Goal: Task Accomplishment & Management: Manage account settings

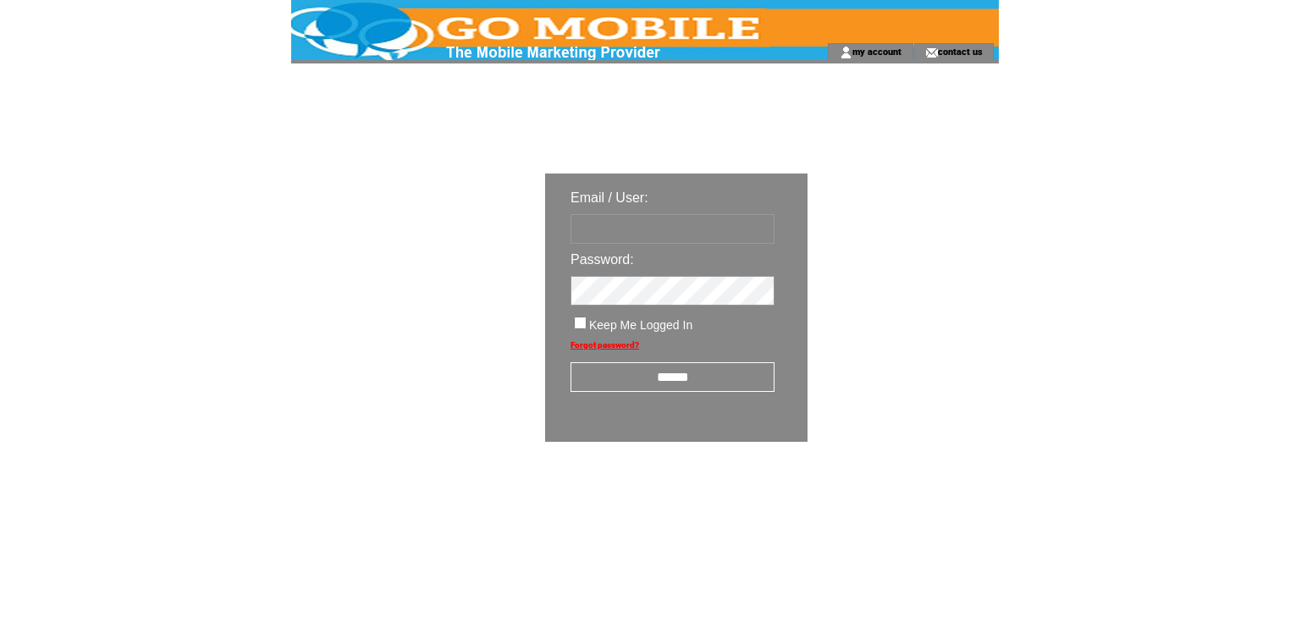
type input "********"
click at [637, 382] on input "******" at bounding box center [673, 377] width 204 height 30
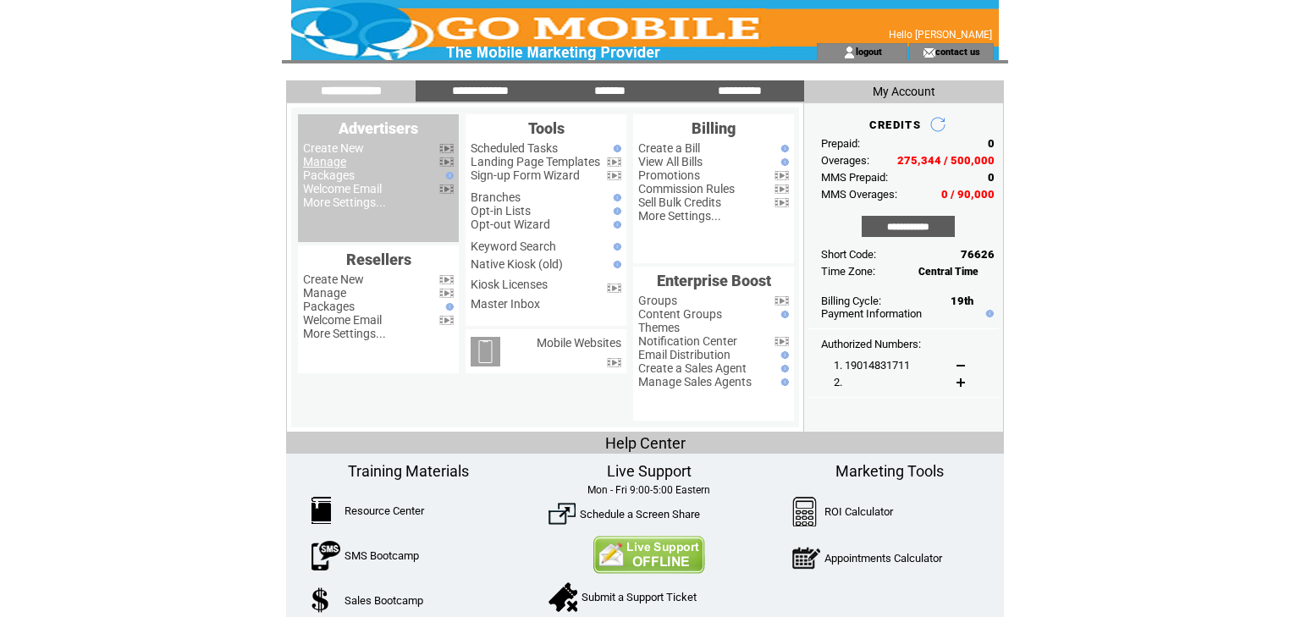
click at [341, 166] on link "Manage" at bounding box center [324, 162] width 43 height 14
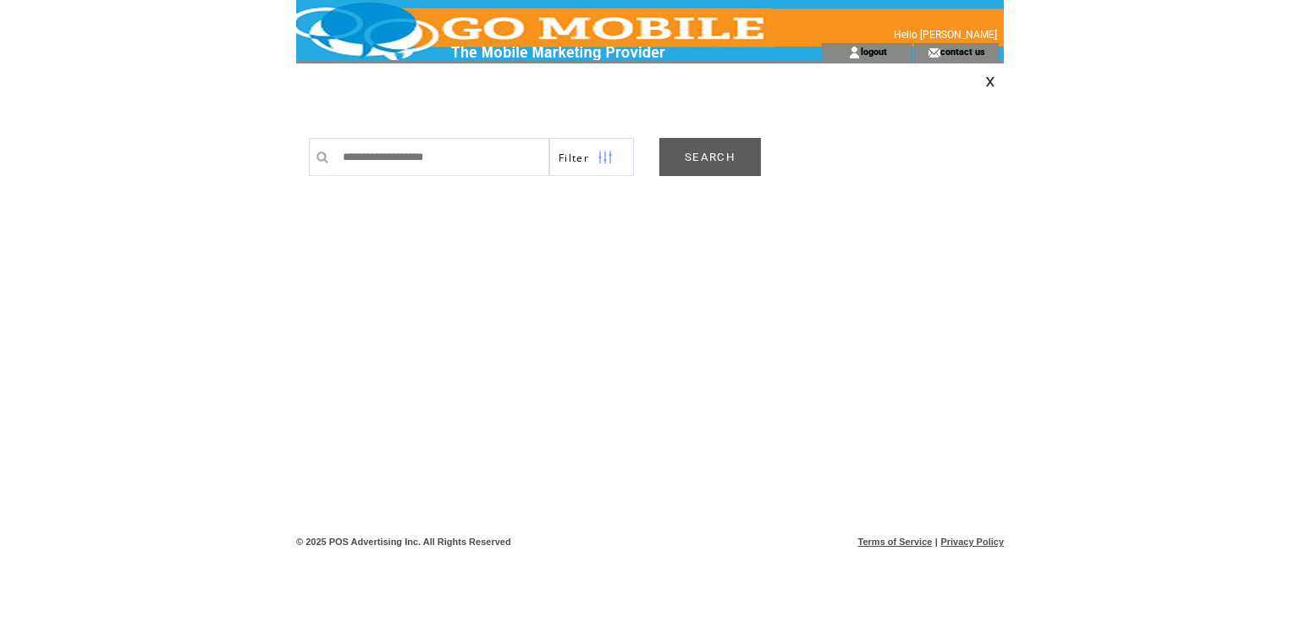
click at [681, 156] on link "SEARCH" at bounding box center [710, 157] width 102 height 38
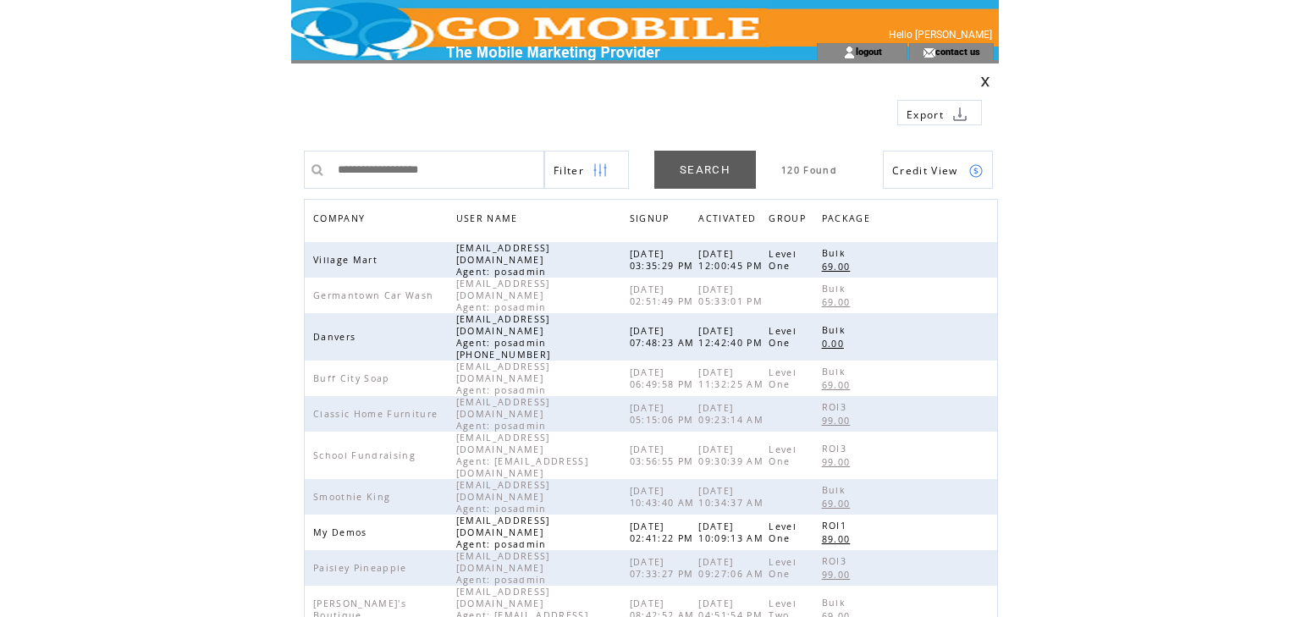
click at [337, 217] on span "COMPANY" at bounding box center [341, 220] width 56 height 25
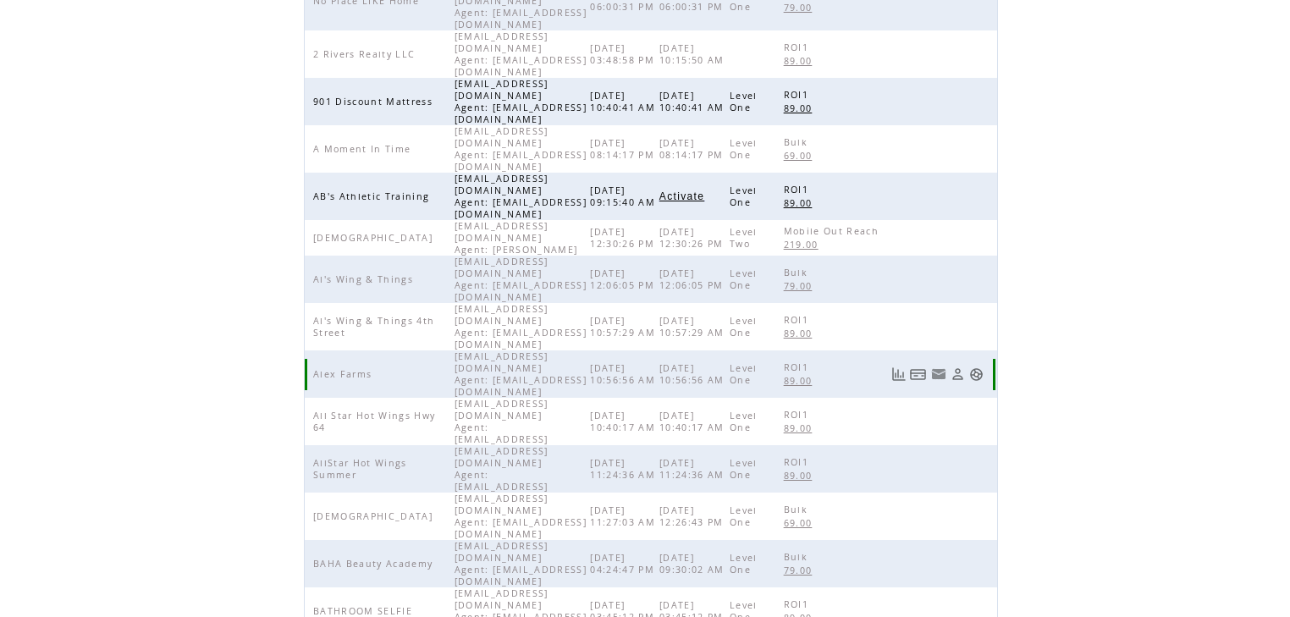
scroll to position [391, 0]
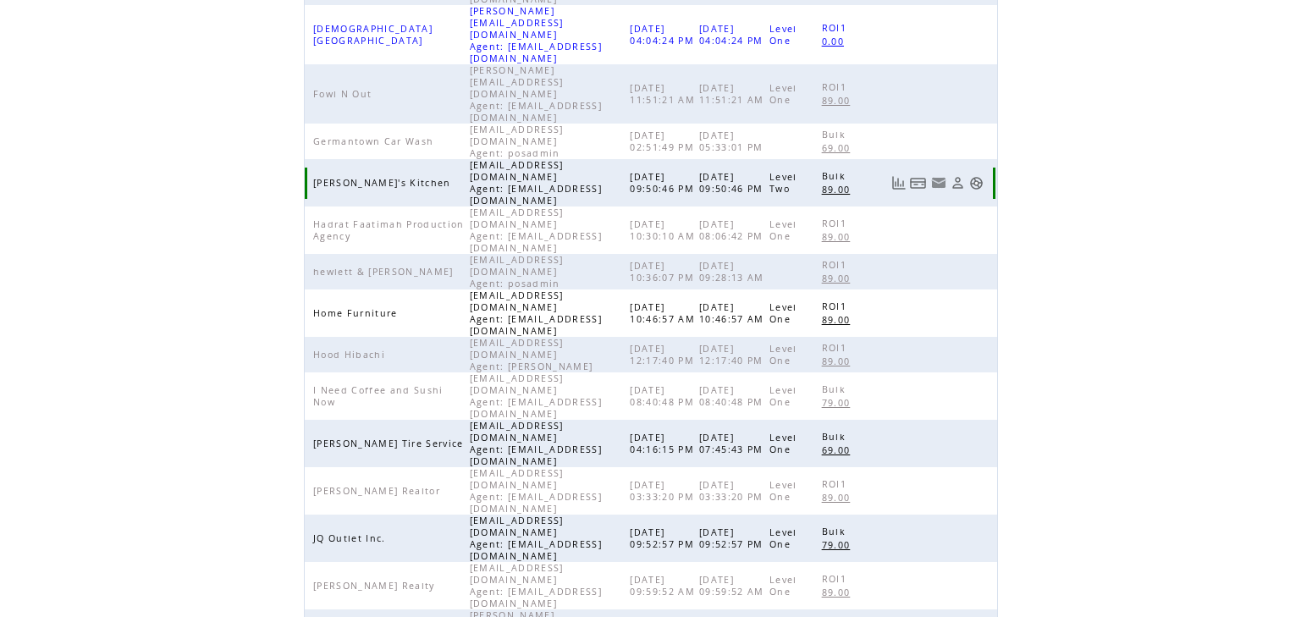
click at [975, 176] on link at bounding box center [976, 183] width 14 height 14
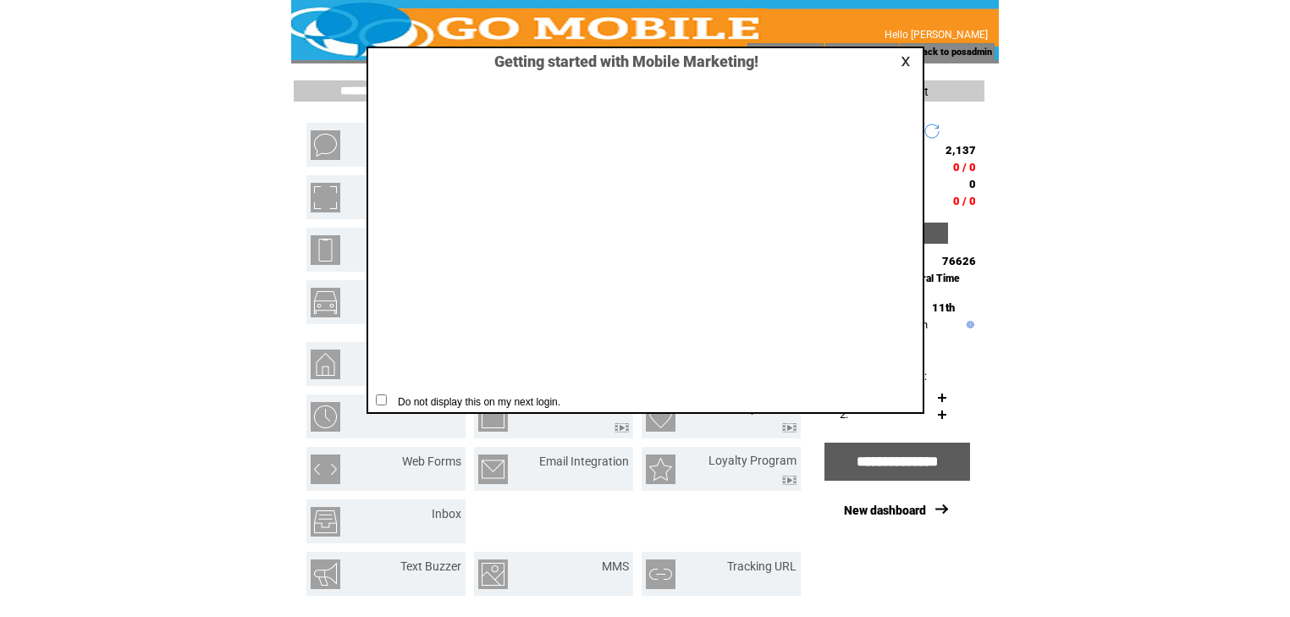
click at [898, 57] on table at bounding box center [908, 61] width 20 height 16
click at [903, 57] on link at bounding box center [908, 61] width 15 height 11
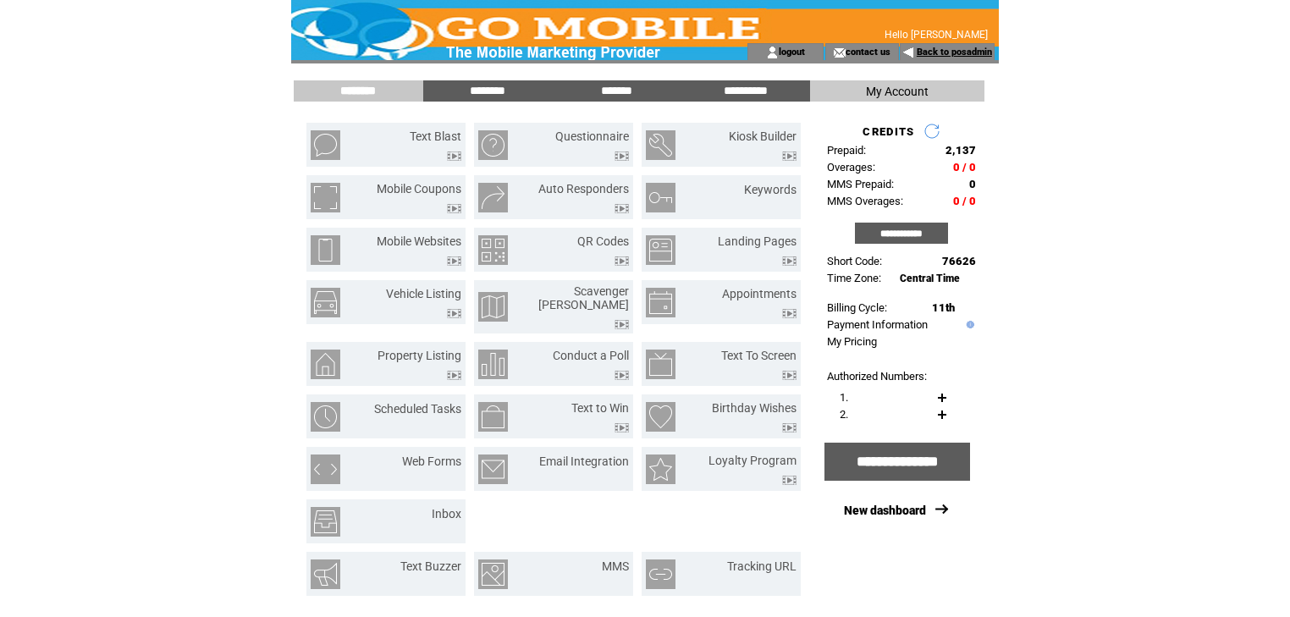
click at [940, 51] on link "Back to posadmin" at bounding box center [954, 52] width 75 height 11
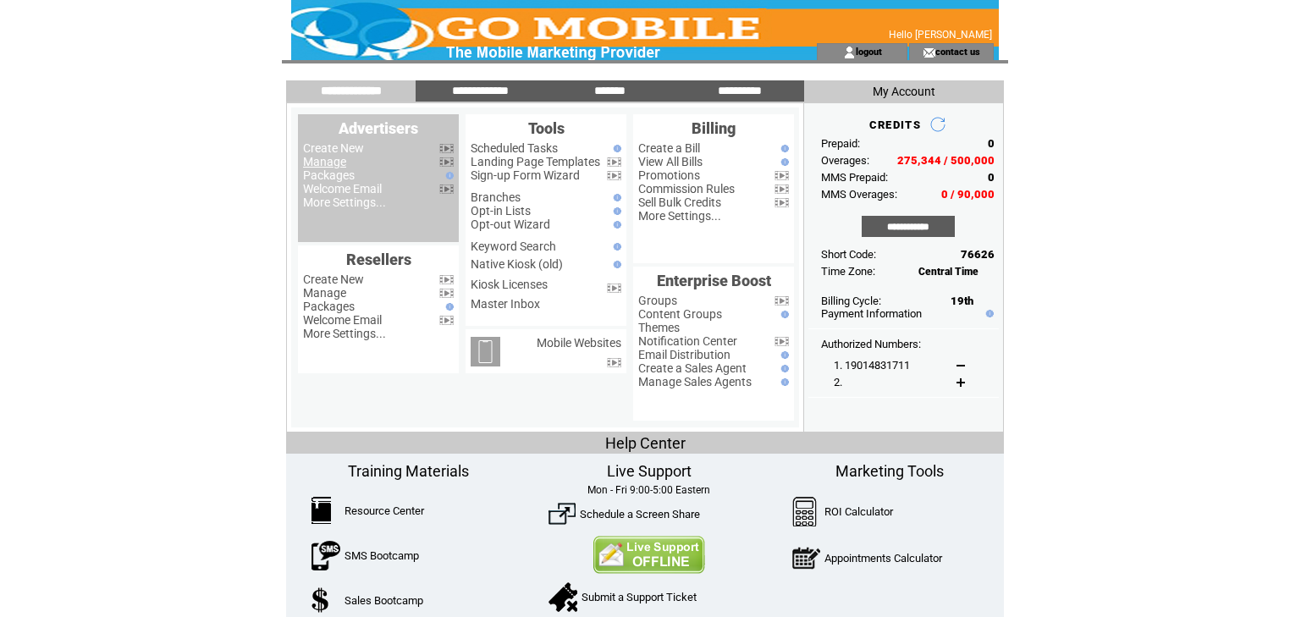
click at [336, 166] on link "Manage" at bounding box center [324, 162] width 43 height 14
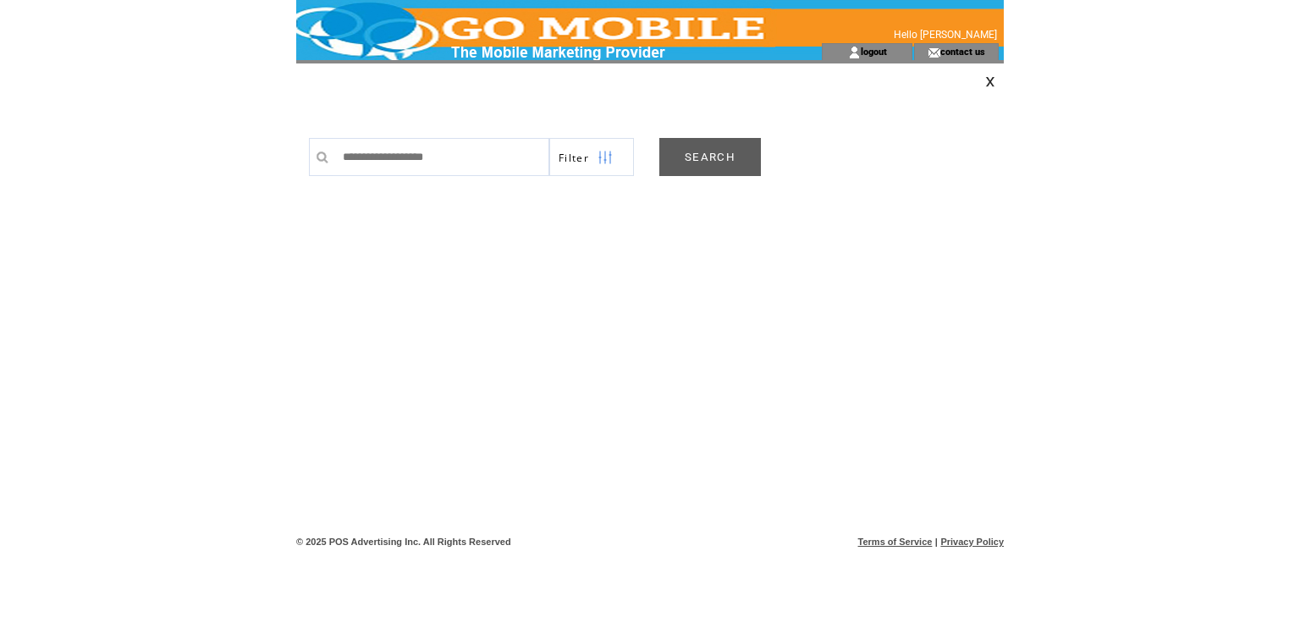
click at [696, 156] on link "SEARCH" at bounding box center [710, 157] width 102 height 38
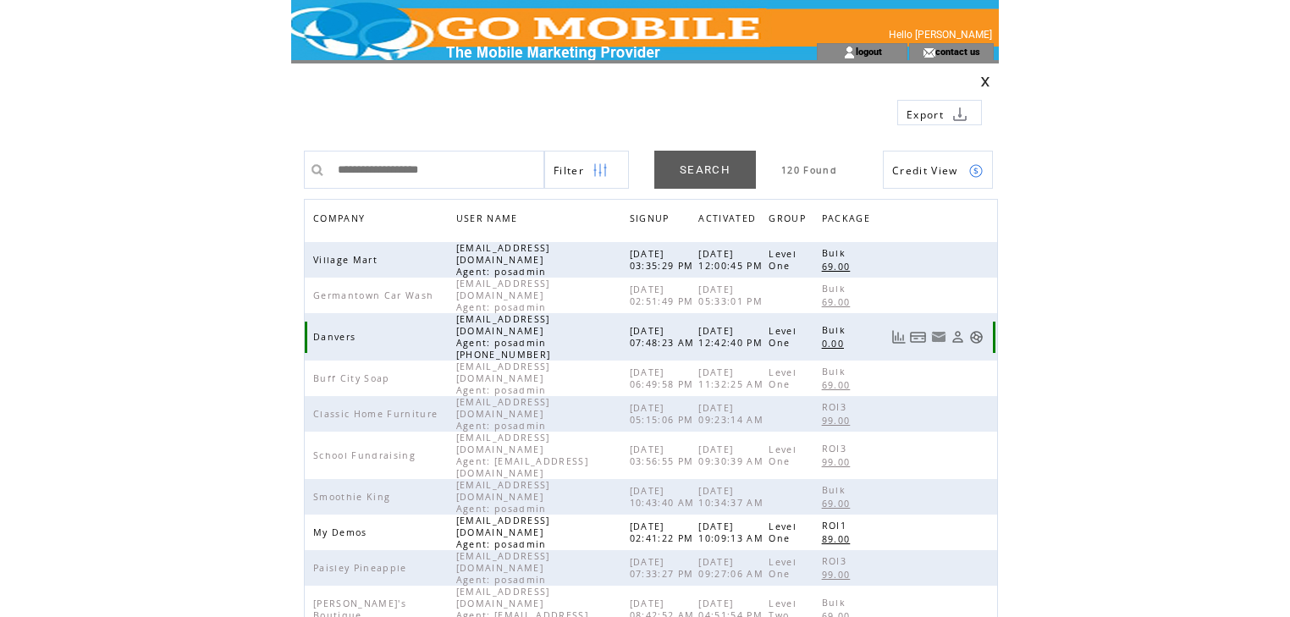
click at [973, 330] on link at bounding box center [976, 337] width 14 height 14
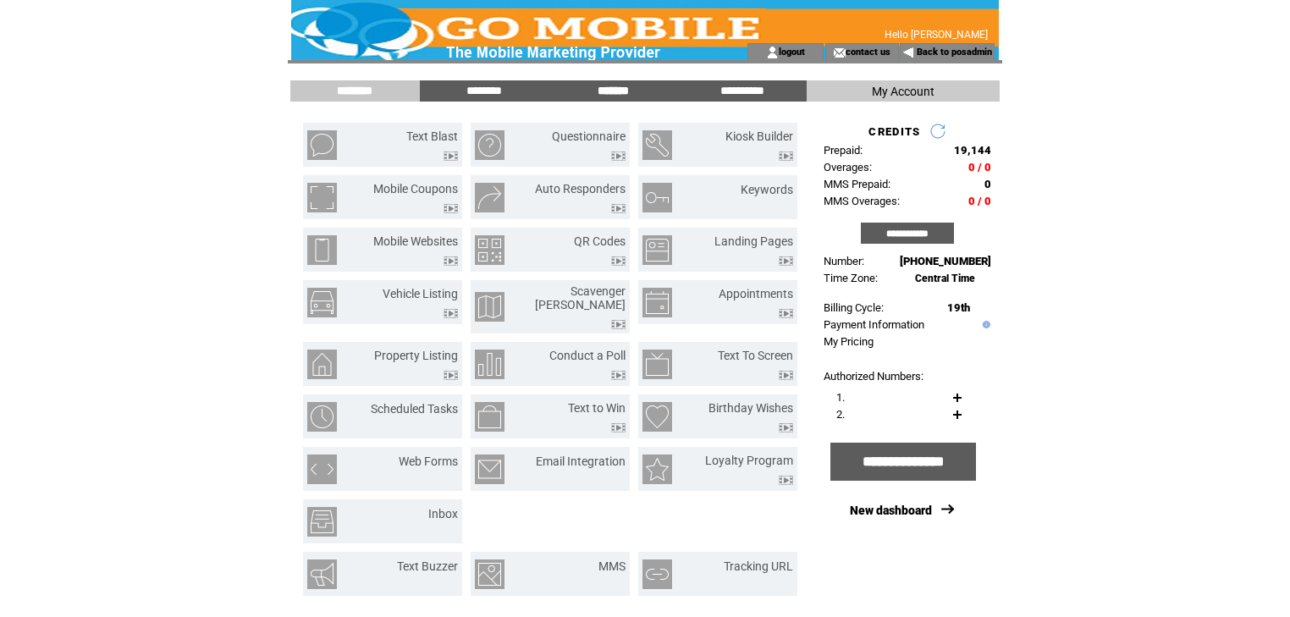
click at [600, 87] on input "*******" at bounding box center [612, 91] width 127 height 14
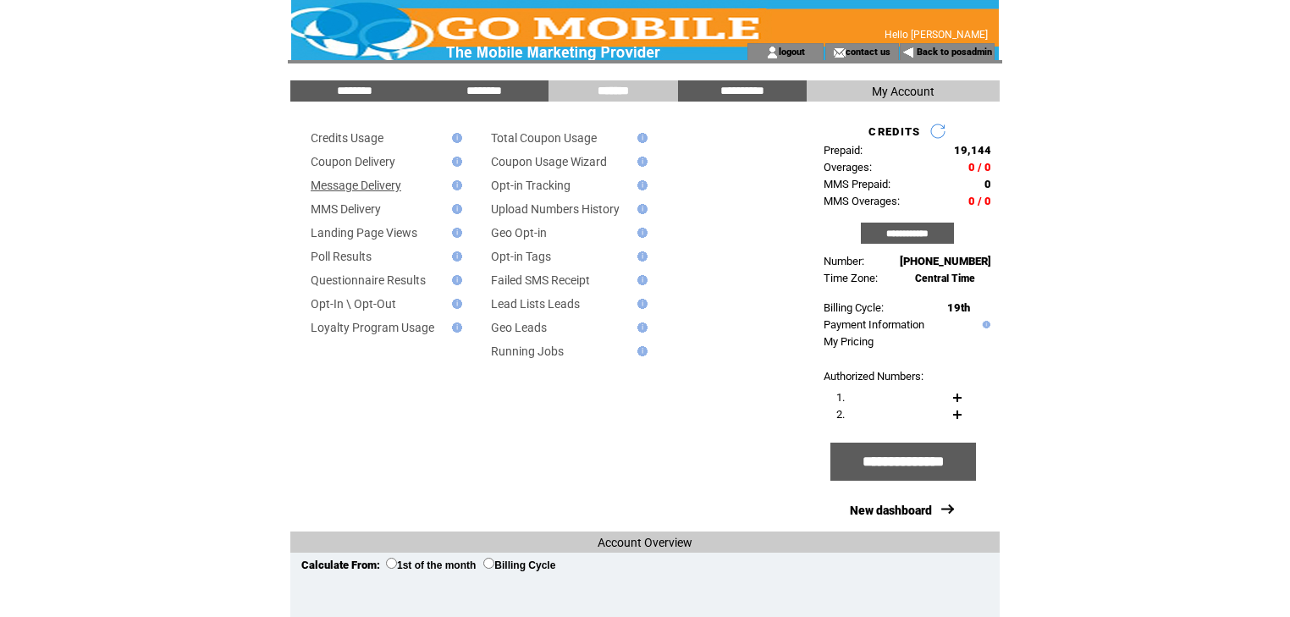
click at [396, 183] on link "Message Delivery" at bounding box center [356, 186] width 91 height 14
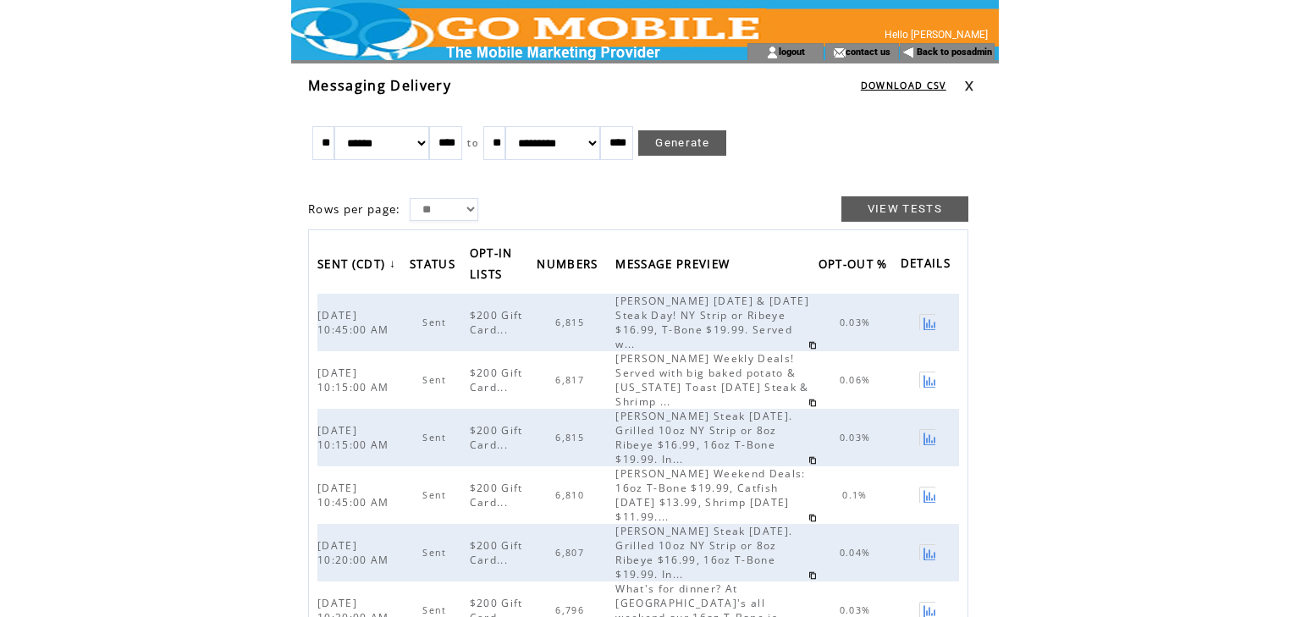
click at [972, 88] on link at bounding box center [969, 85] width 10 height 11
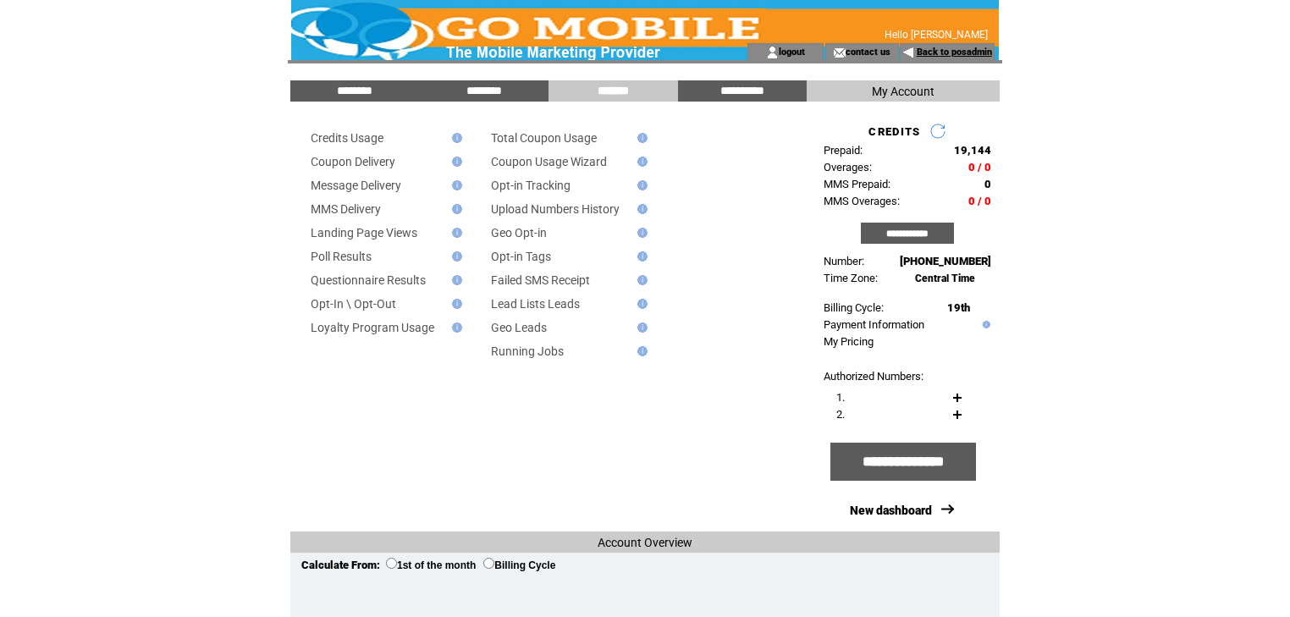
click at [938, 54] on link "Back to posadmin" at bounding box center [954, 52] width 75 height 11
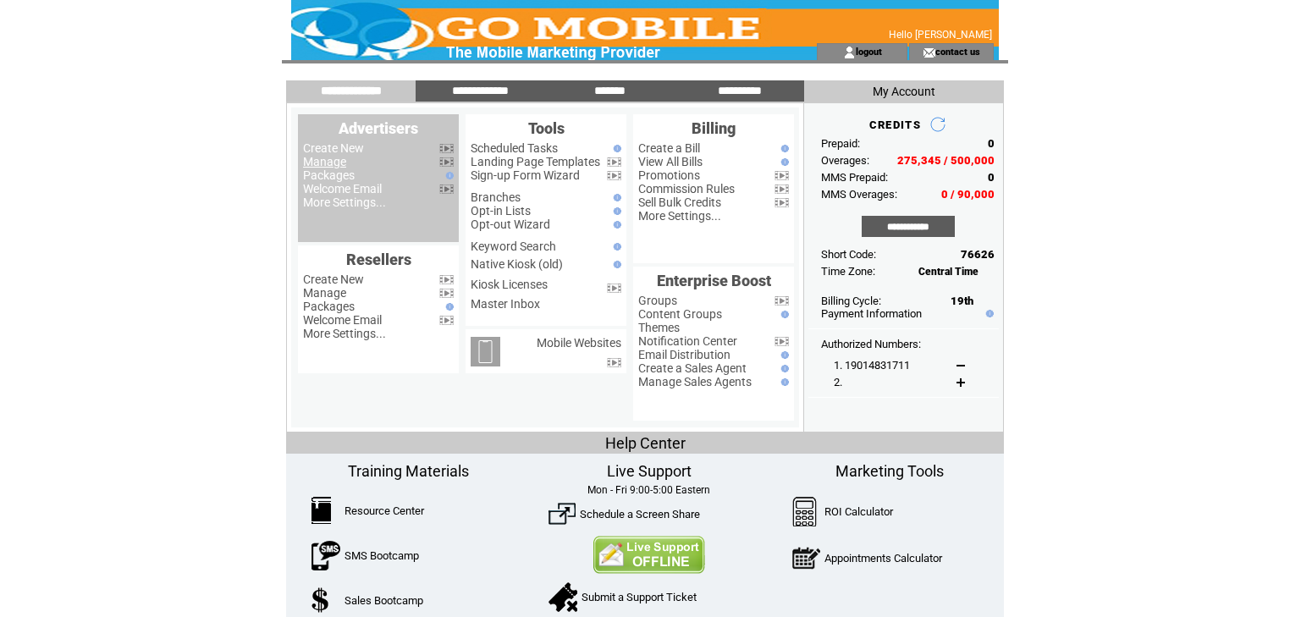
click at [325, 161] on link "Manage" at bounding box center [324, 162] width 43 height 14
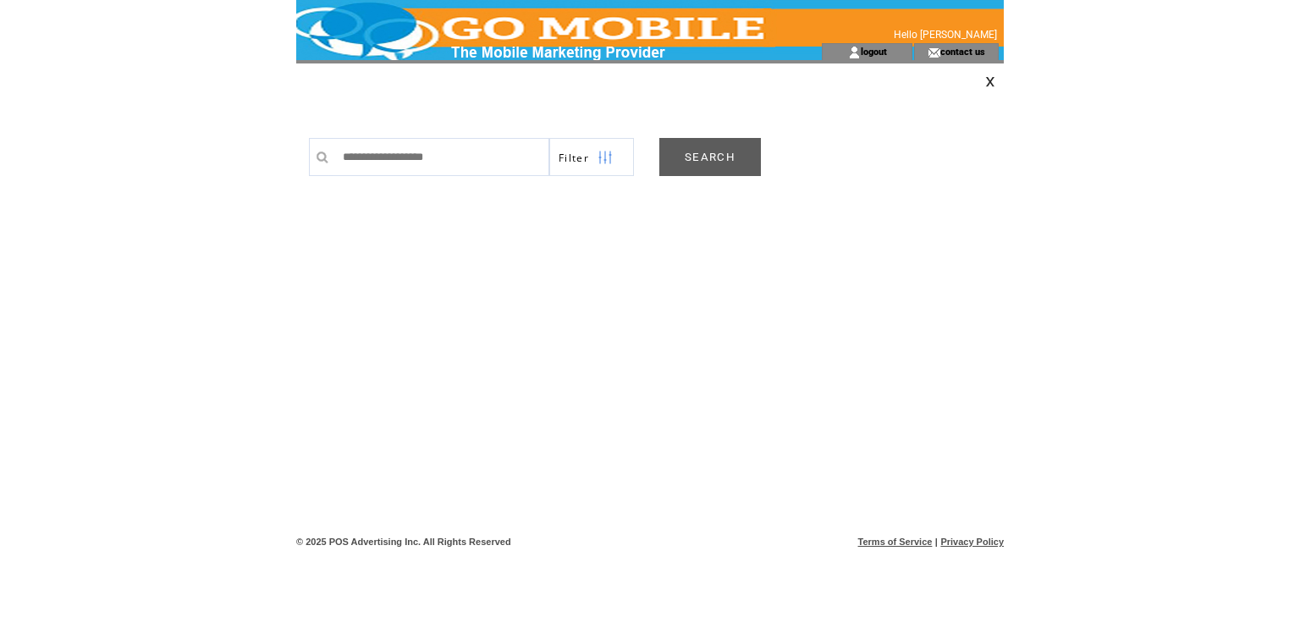
click at [725, 149] on link "SEARCH" at bounding box center [710, 157] width 102 height 38
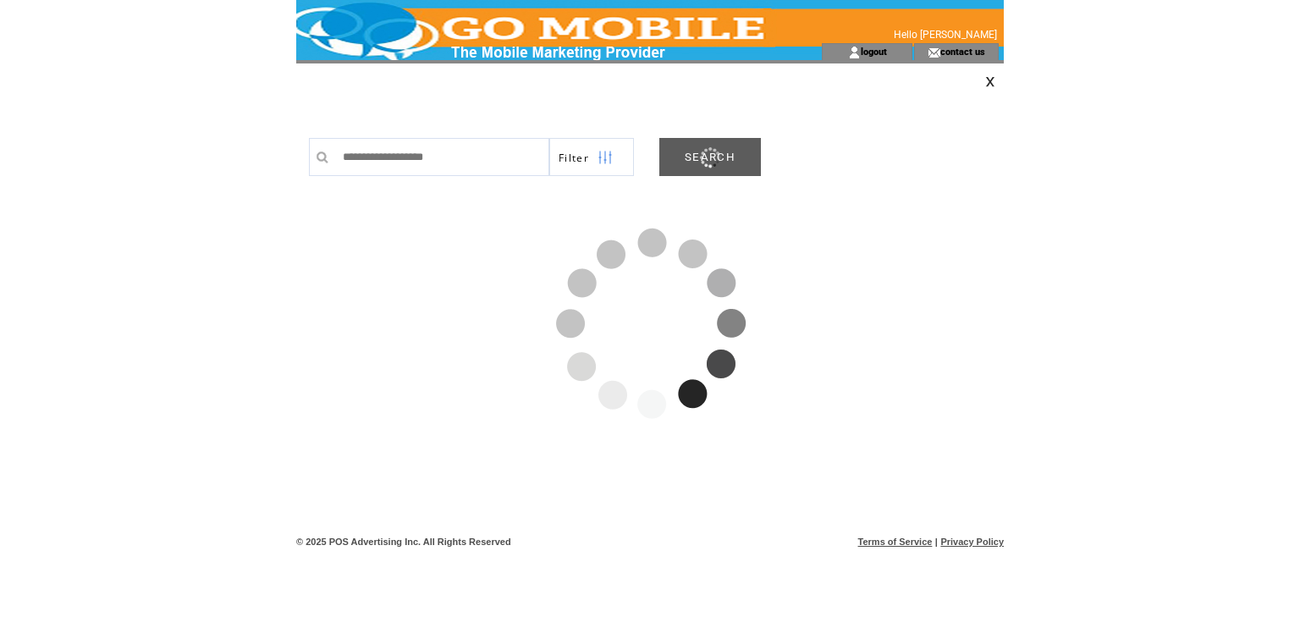
click at [704, 153] on link "SEARCH" at bounding box center [710, 157] width 102 height 38
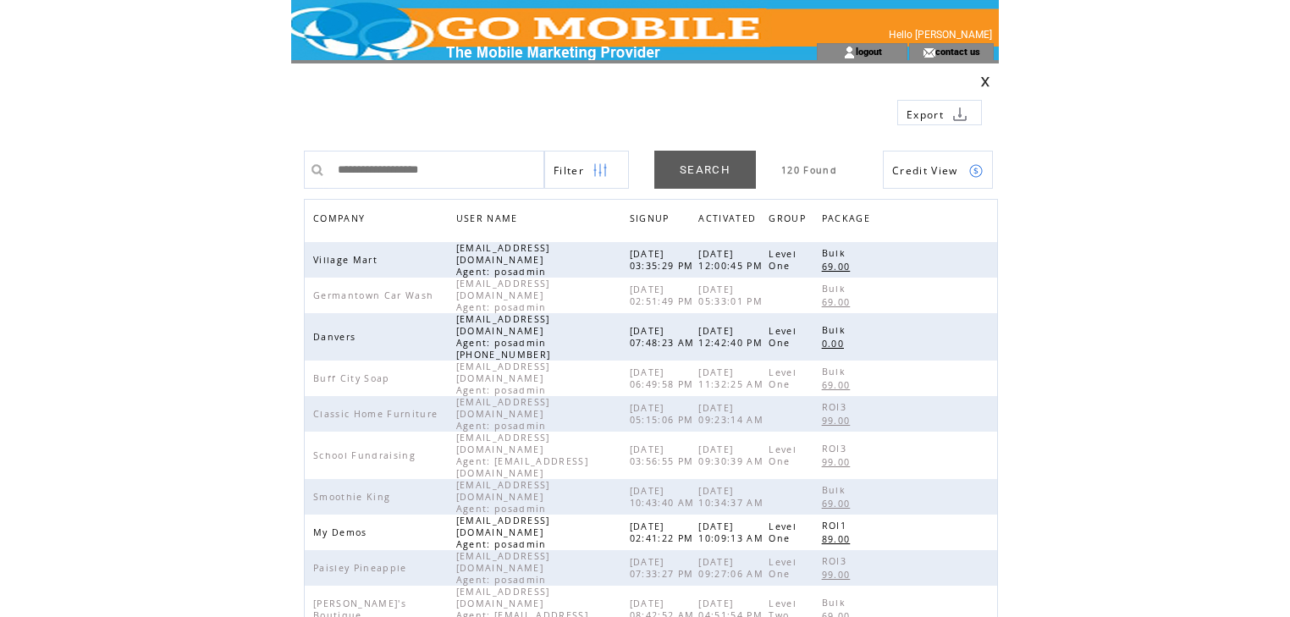
click at [342, 218] on span "COMPANY" at bounding box center [341, 220] width 56 height 25
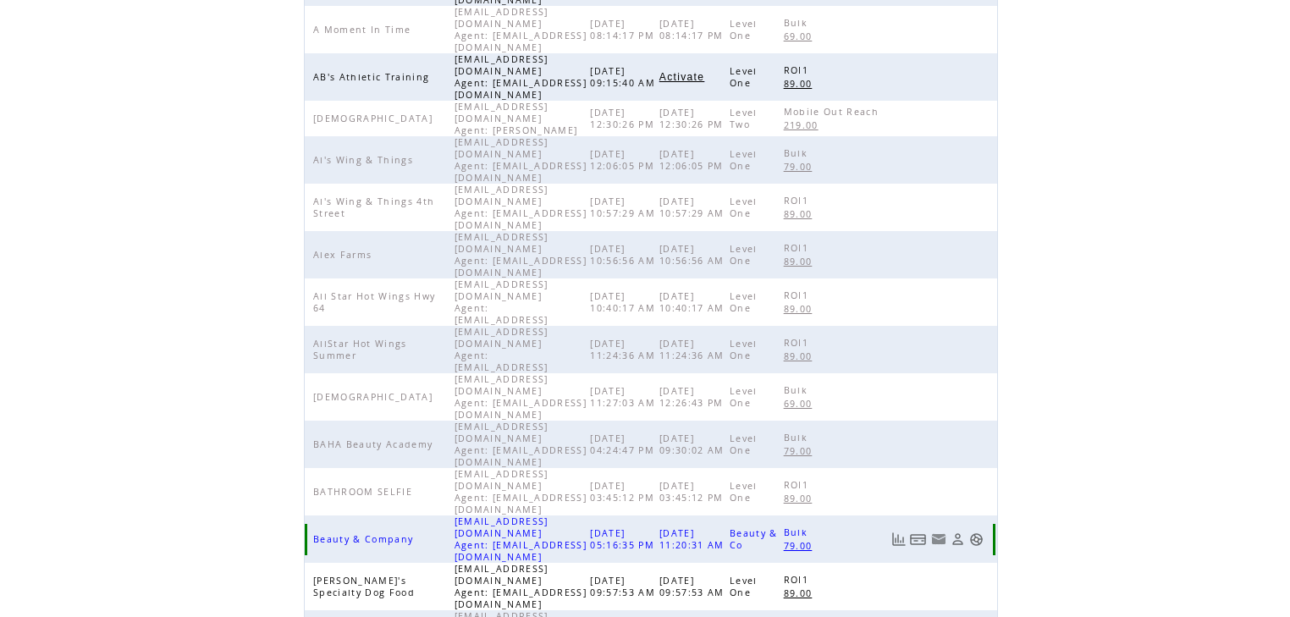
scroll to position [391, 0]
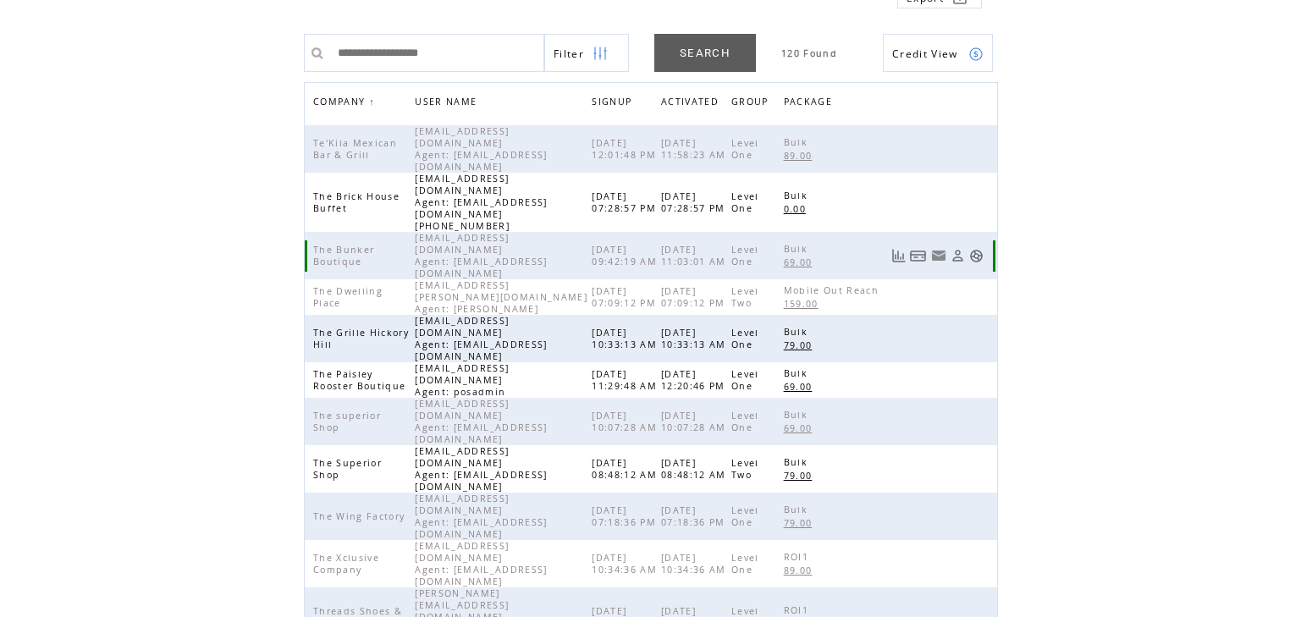
scroll to position [116, 0]
click at [975, 196] on link at bounding box center [976, 203] width 14 height 14
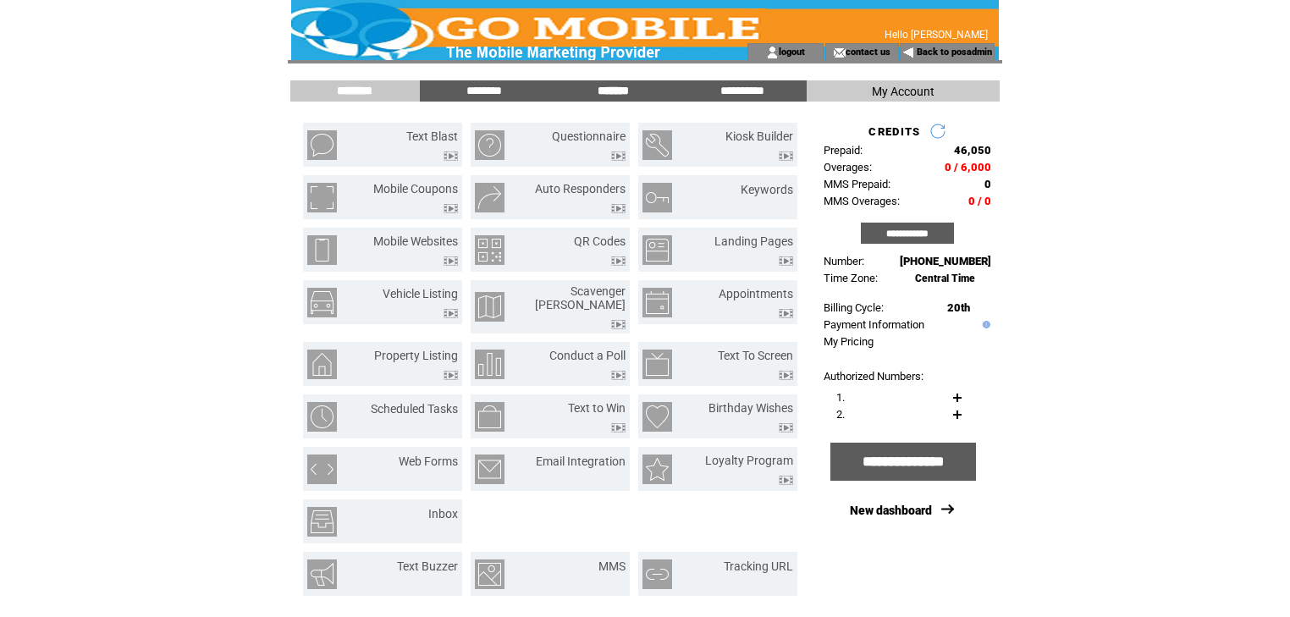
click at [606, 89] on input "*******" at bounding box center [612, 91] width 127 height 14
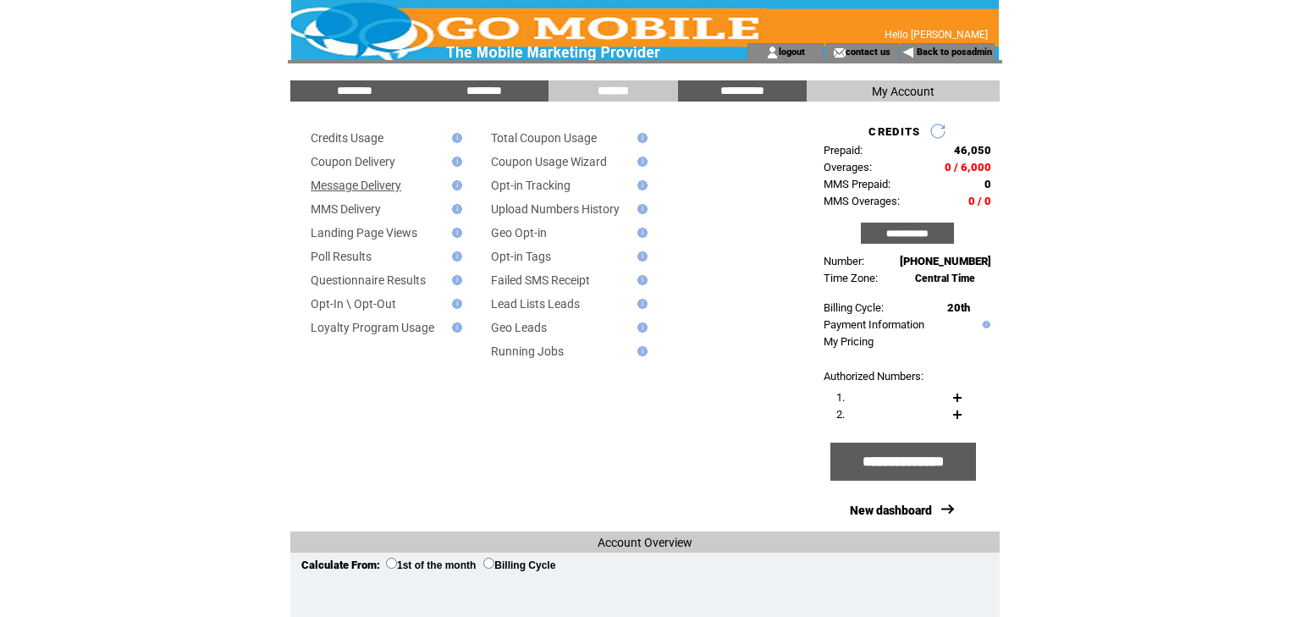
click at [371, 185] on link "Message Delivery" at bounding box center [356, 186] width 91 height 14
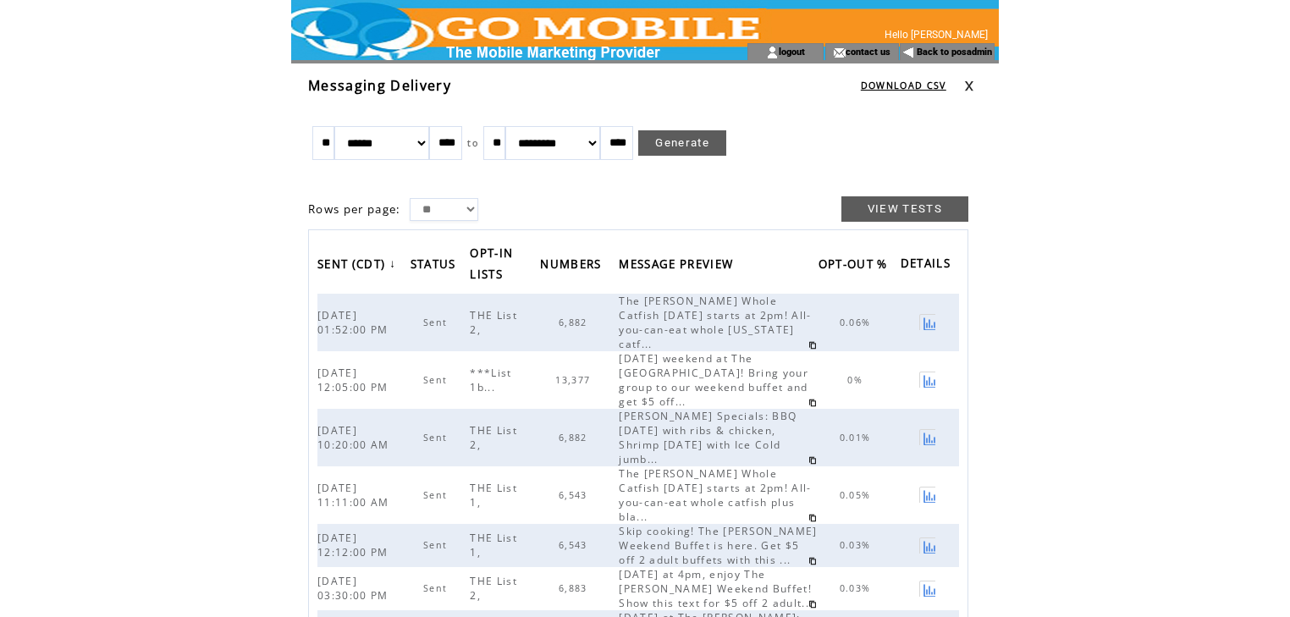
click at [968, 86] on link at bounding box center [969, 85] width 10 height 11
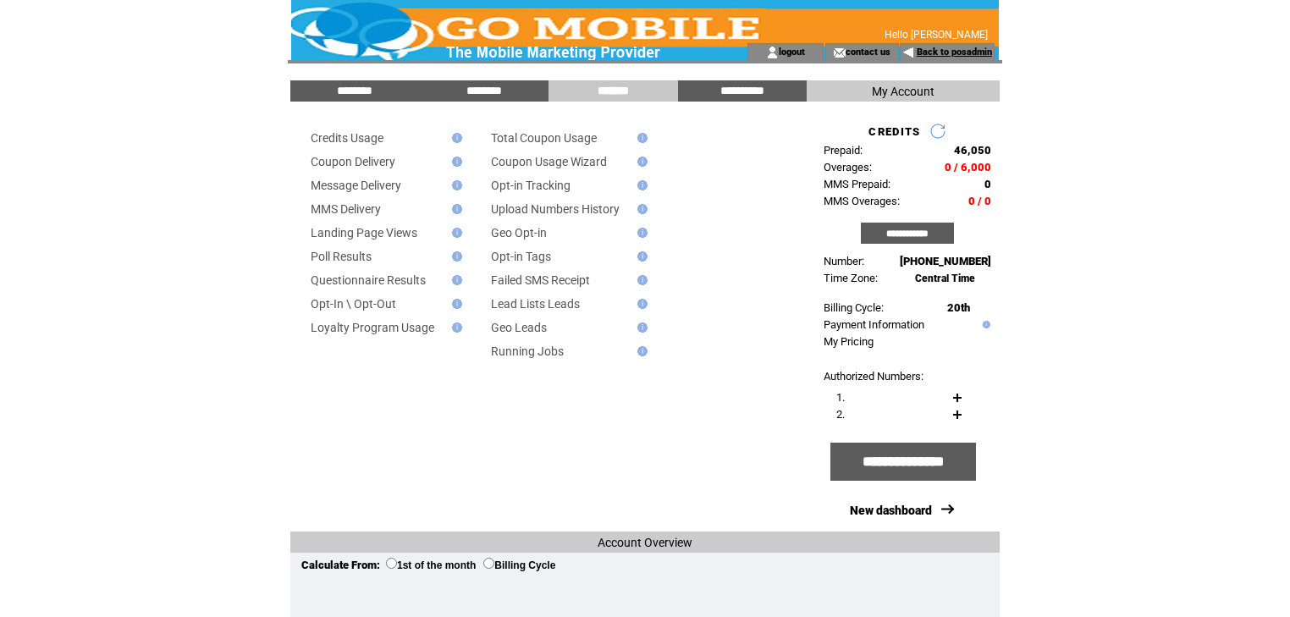
click at [935, 55] on link "Back to posadmin" at bounding box center [954, 52] width 75 height 11
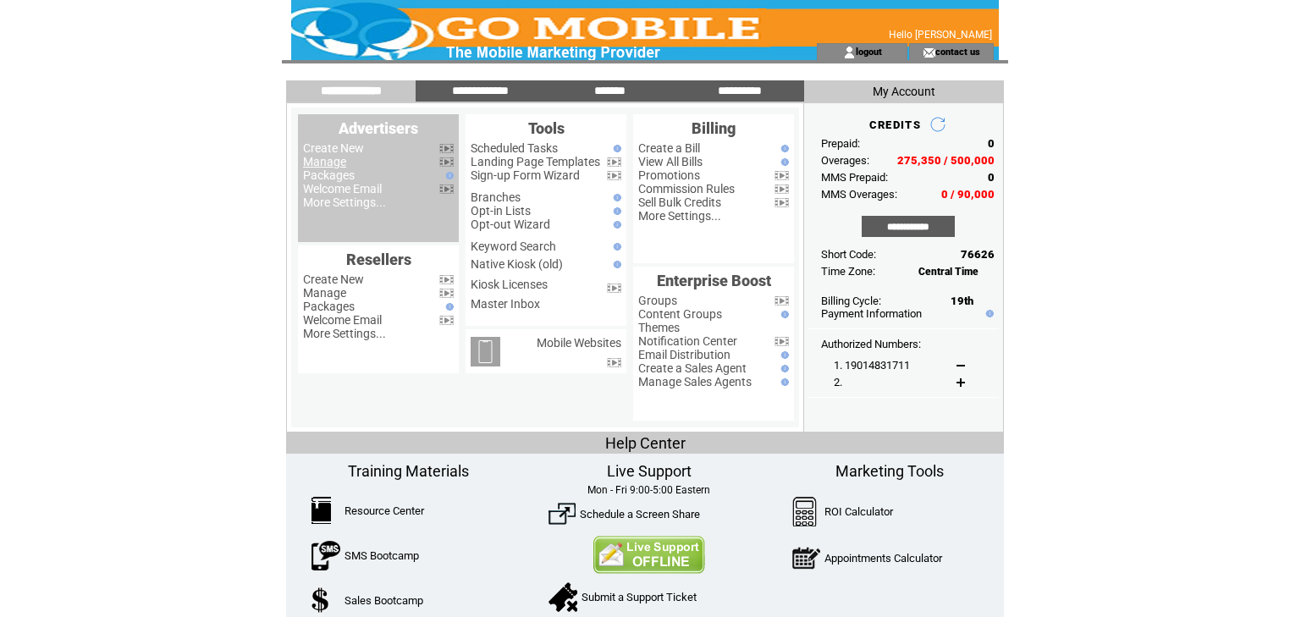
click at [329, 166] on link "Manage" at bounding box center [324, 162] width 43 height 14
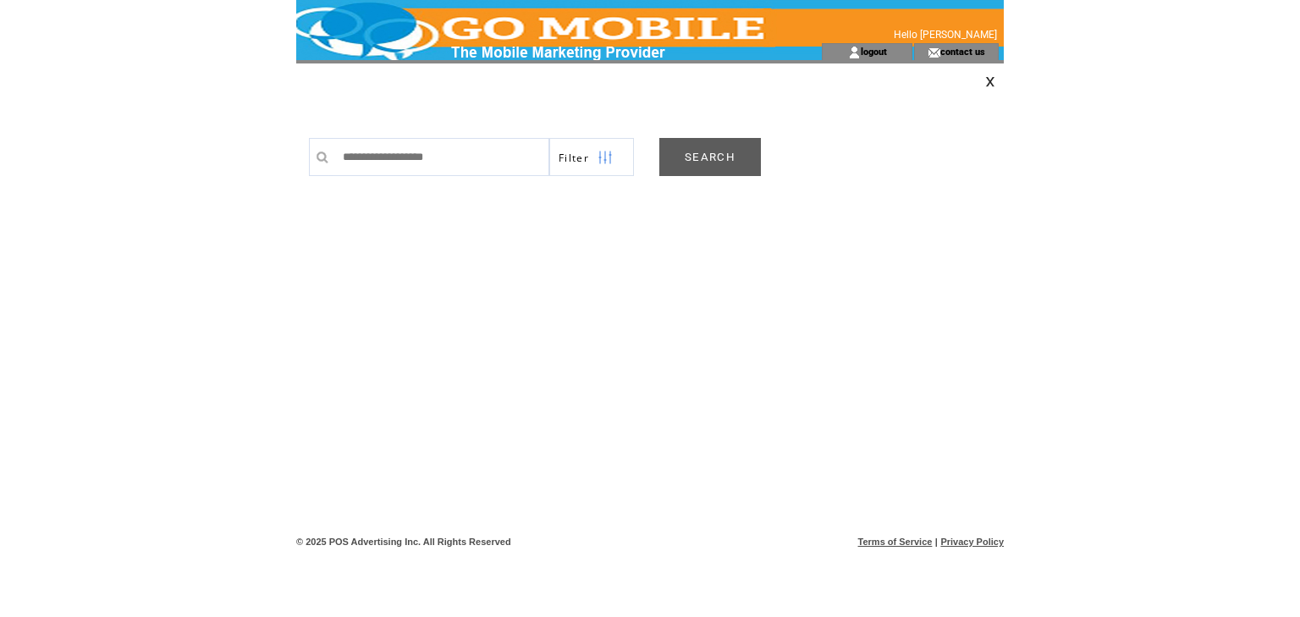
click at [718, 149] on link "SEARCH" at bounding box center [710, 157] width 102 height 38
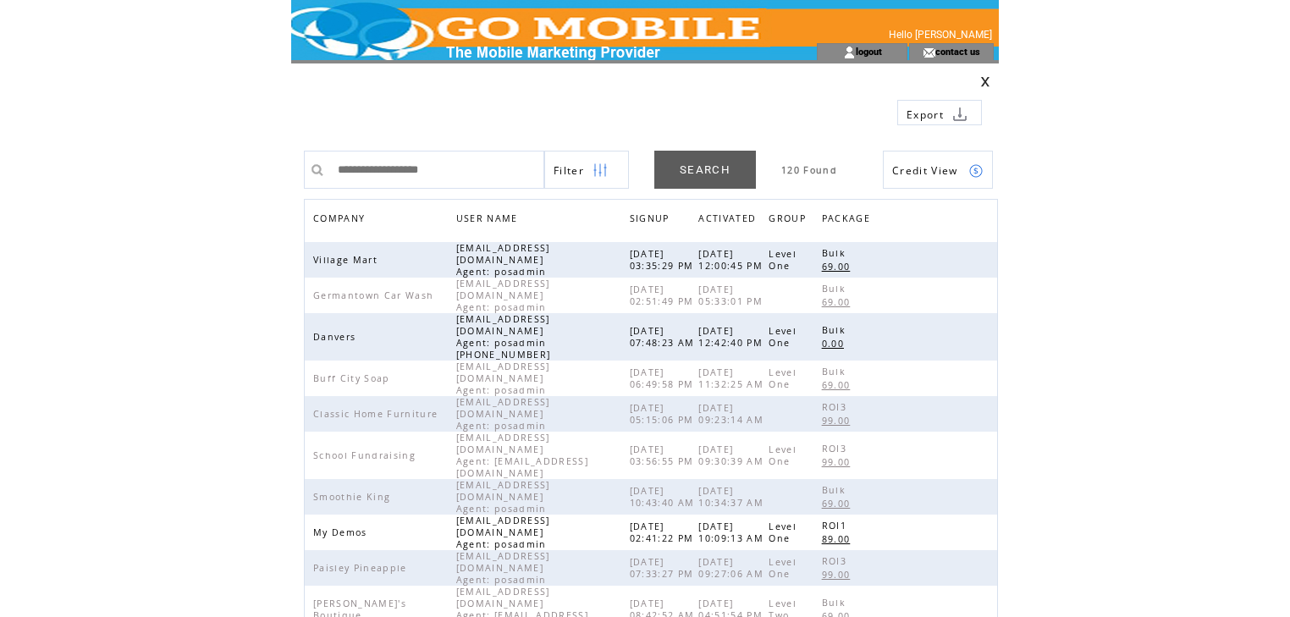
click at [358, 217] on span "COMPANY" at bounding box center [341, 220] width 56 height 25
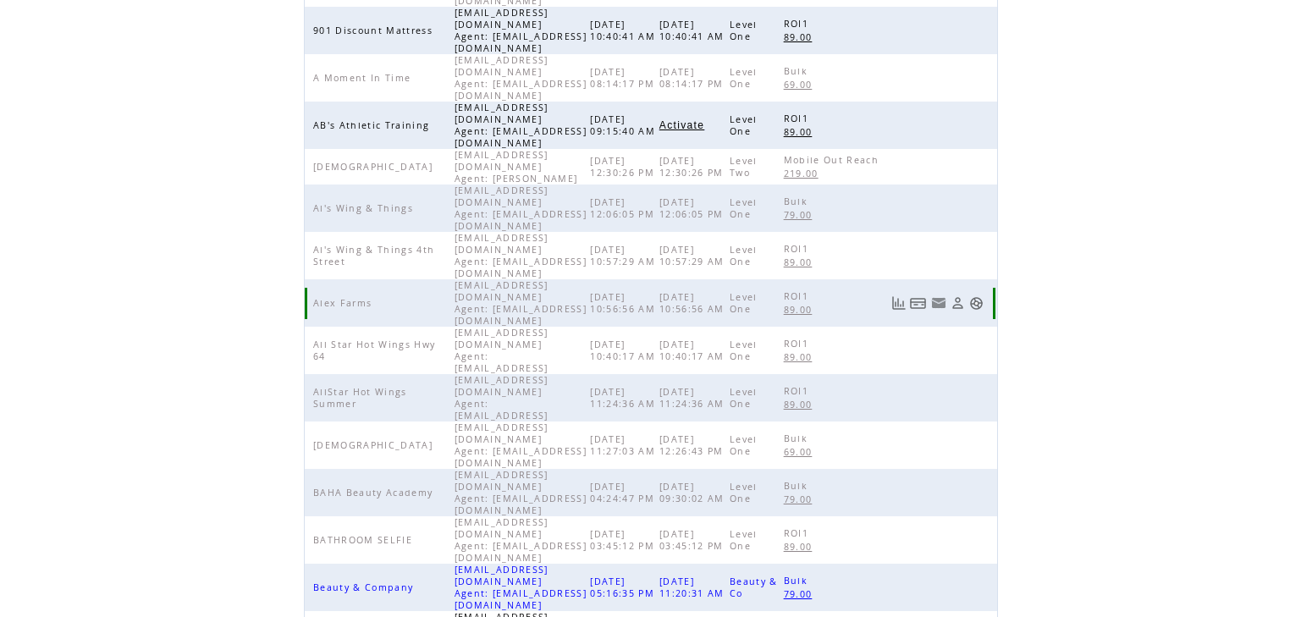
scroll to position [391, 0]
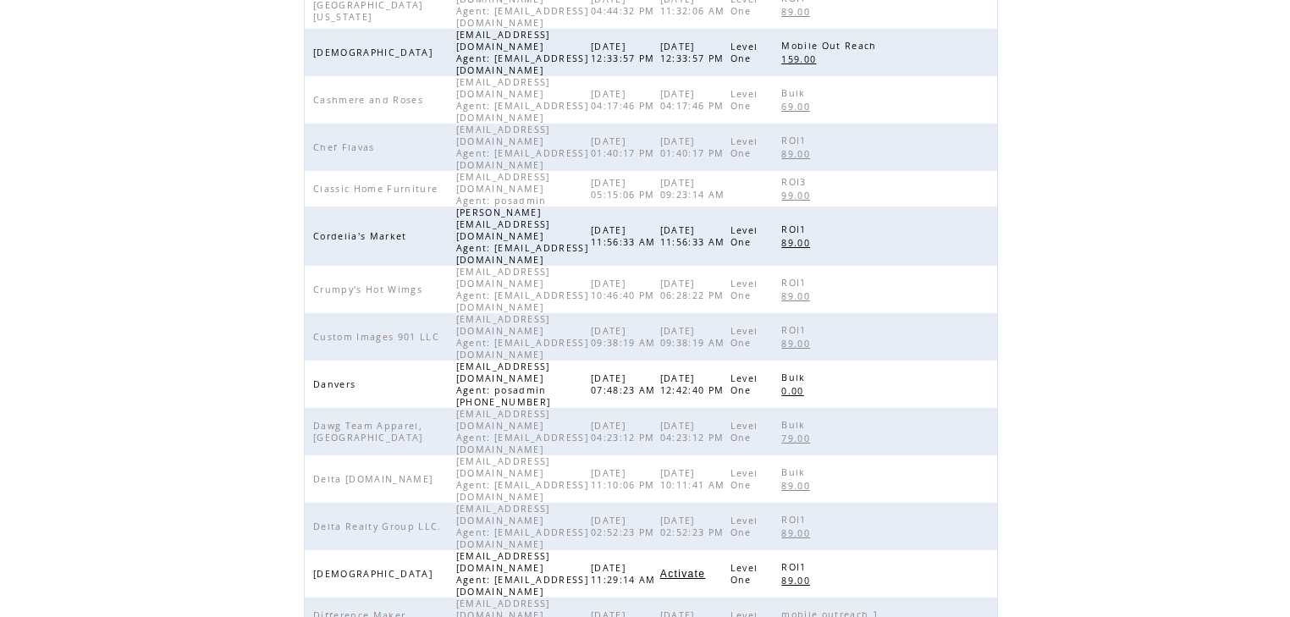
scroll to position [339, 0]
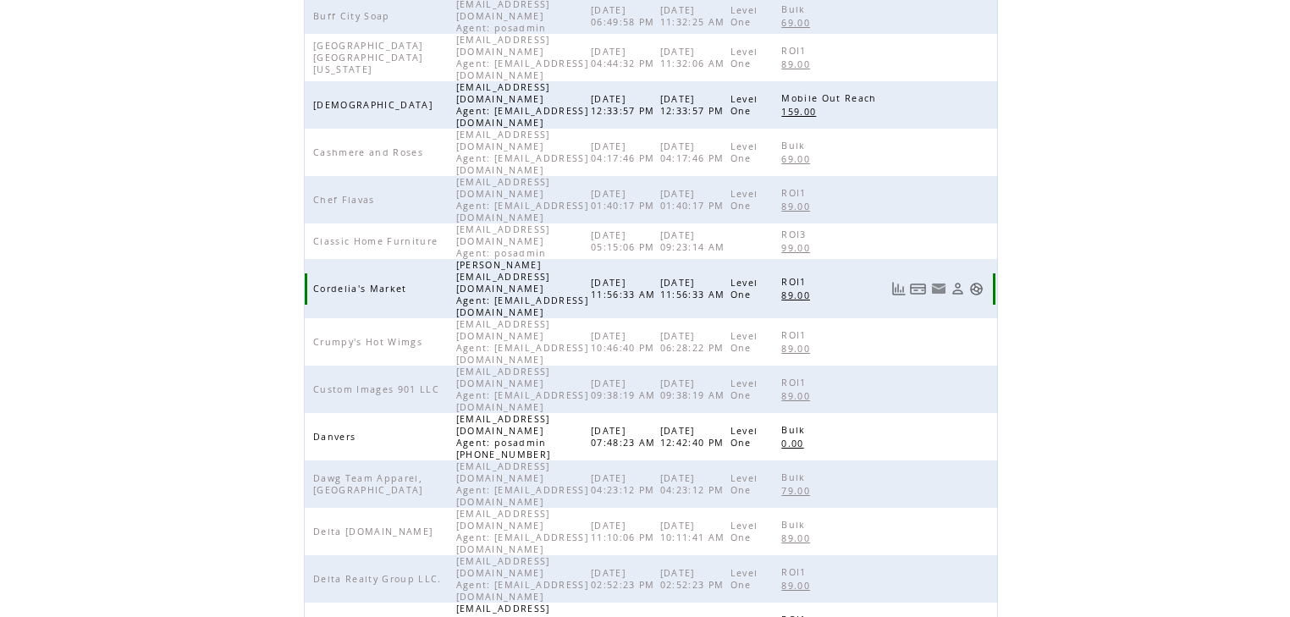
click at [984, 282] on link at bounding box center [976, 289] width 14 height 14
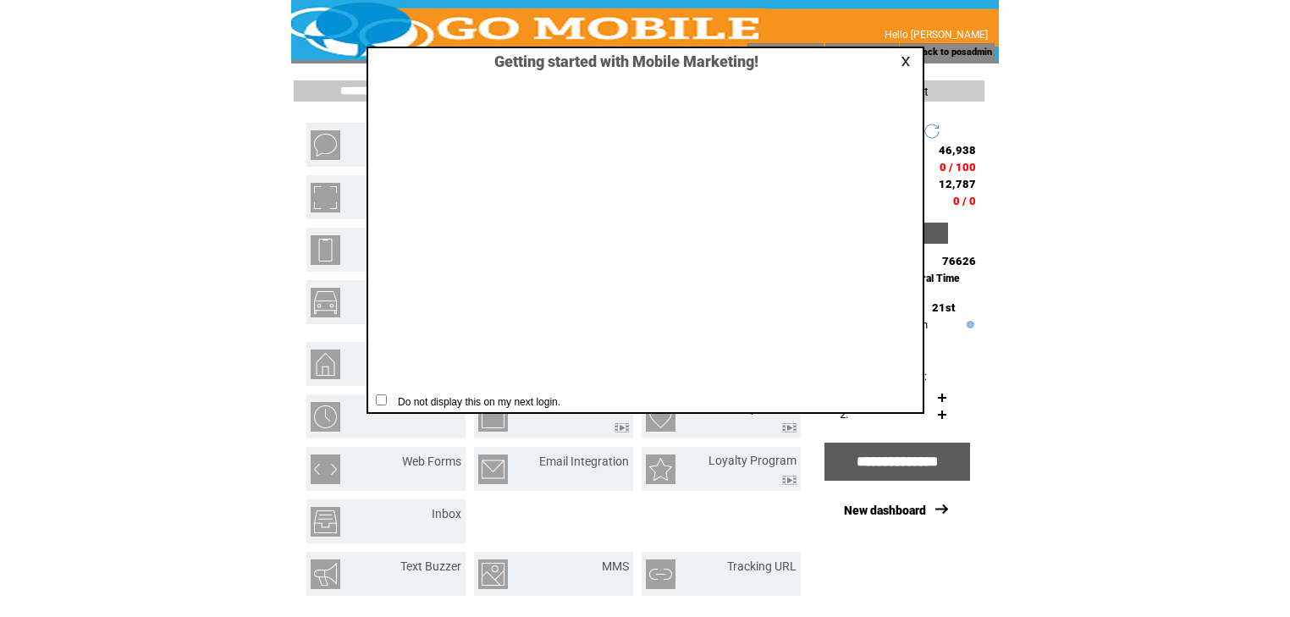
click at [908, 58] on link at bounding box center [908, 61] width 15 height 11
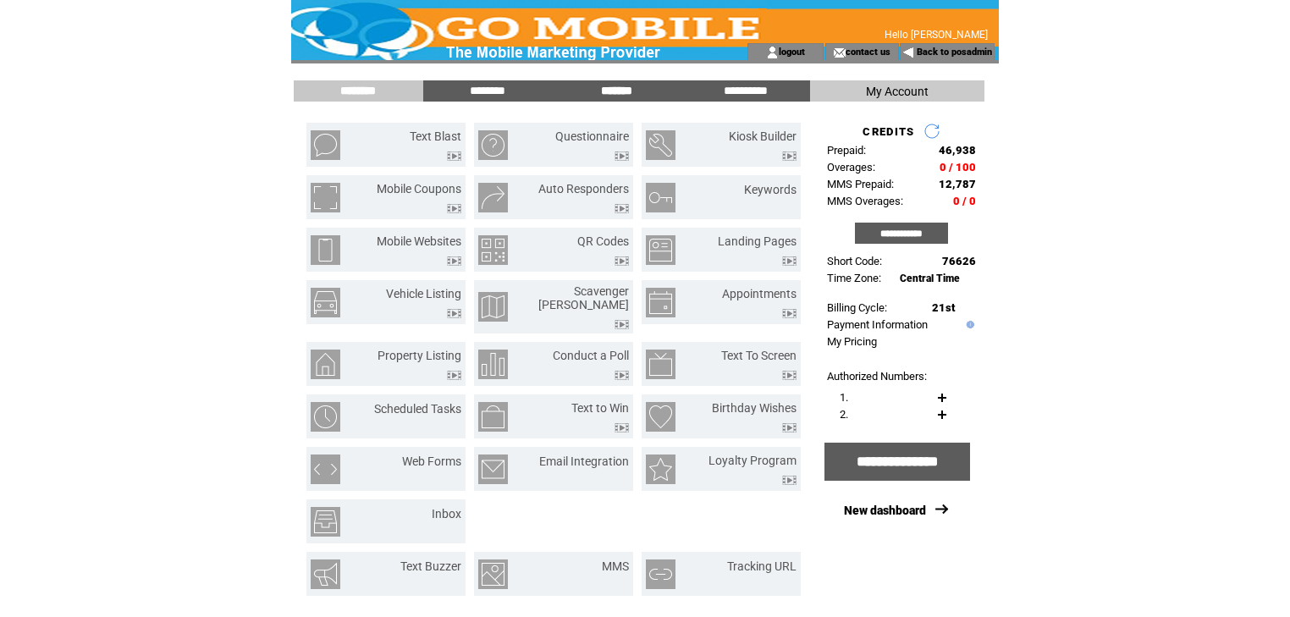
click at [624, 91] on input "*******" at bounding box center [616, 91] width 127 height 14
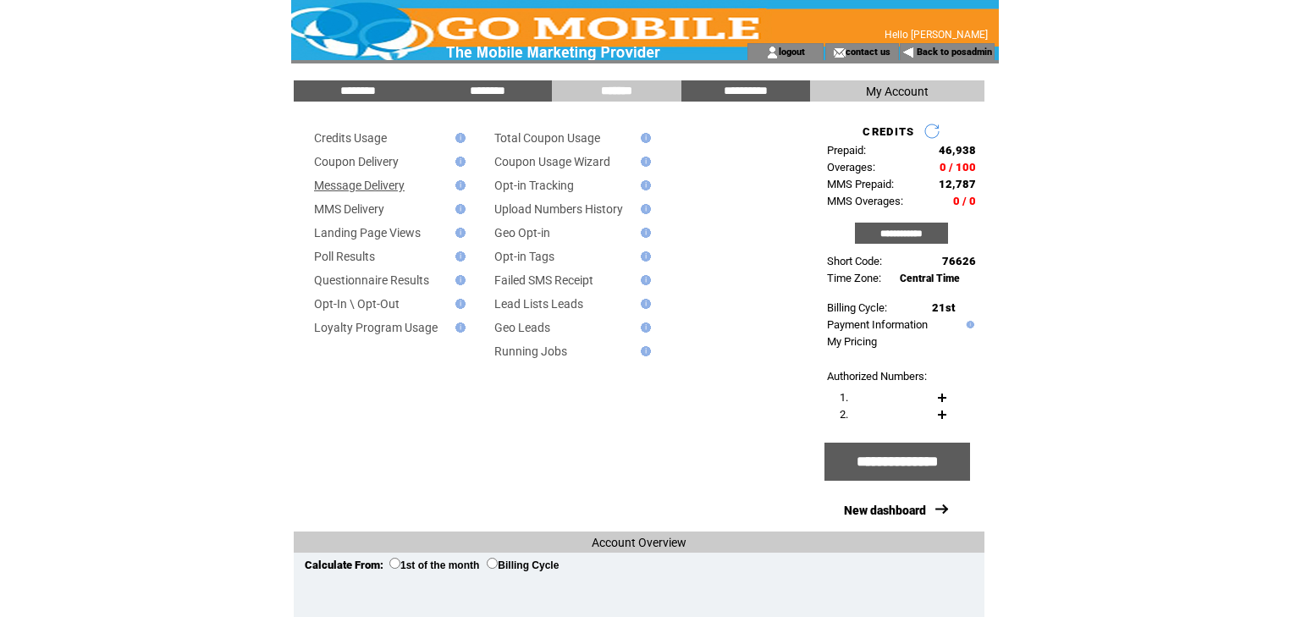
click at [372, 188] on link "Message Delivery" at bounding box center [359, 186] width 91 height 14
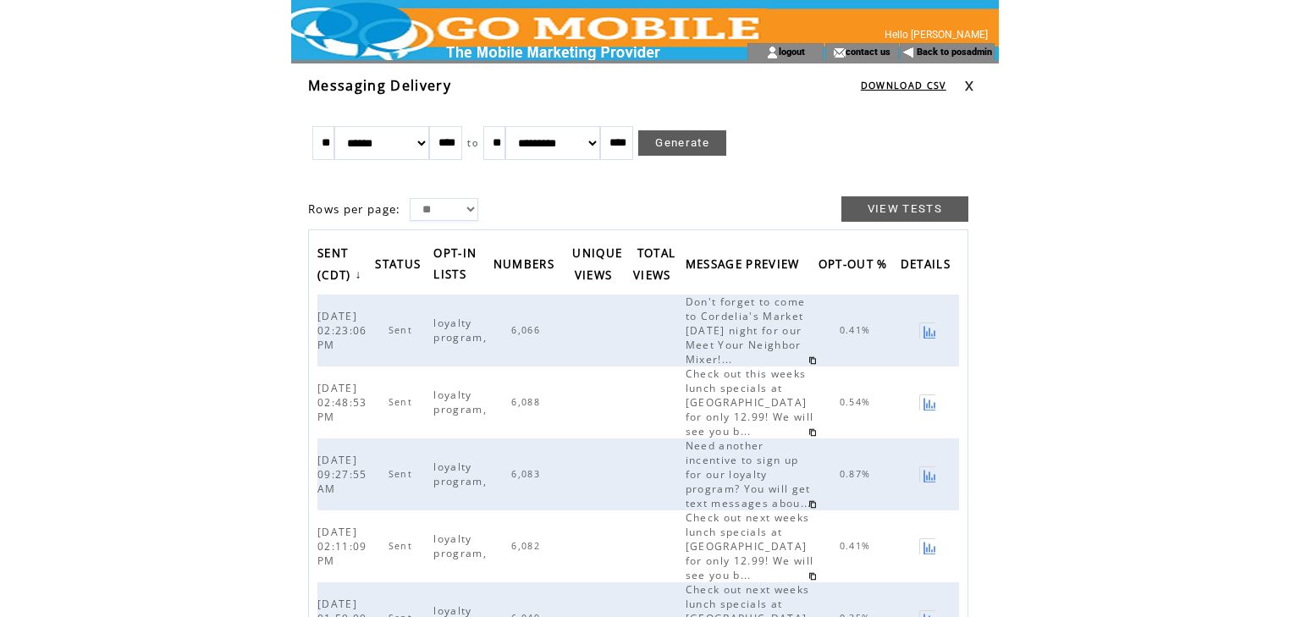
click at [968, 83] on link at bounding box center [969, 85] width 10 height 11
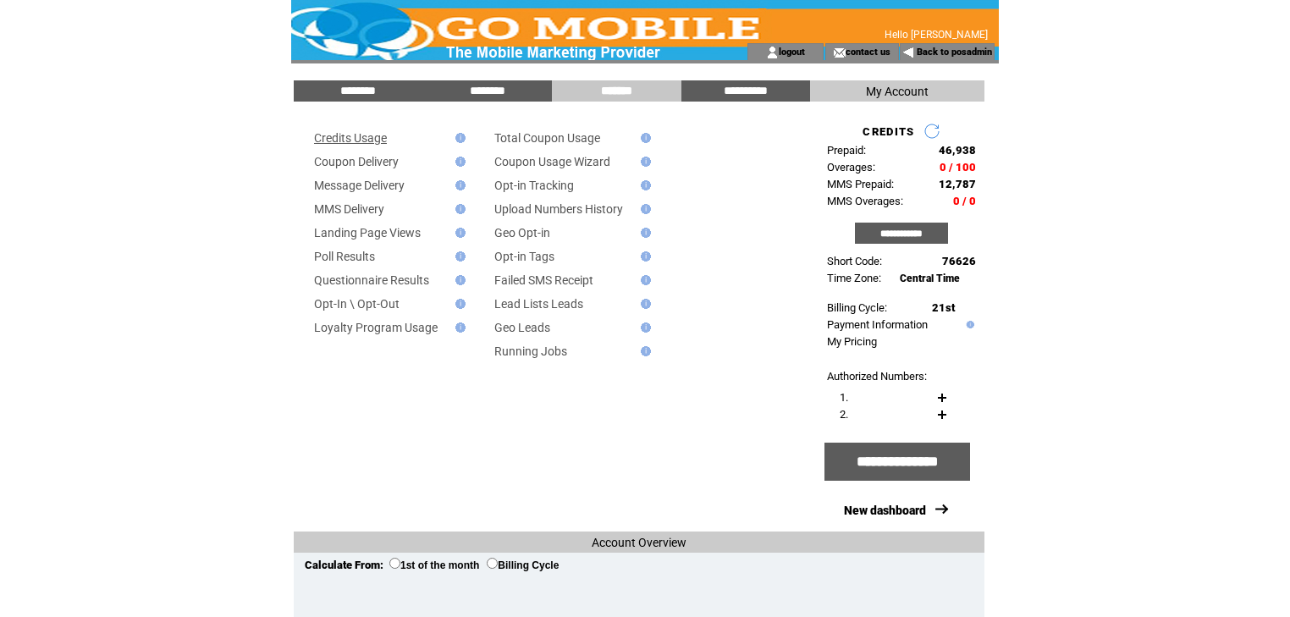
click at [367, 139] on link "Credits Usage" at bounding box center [350, 138] width 73 height 14
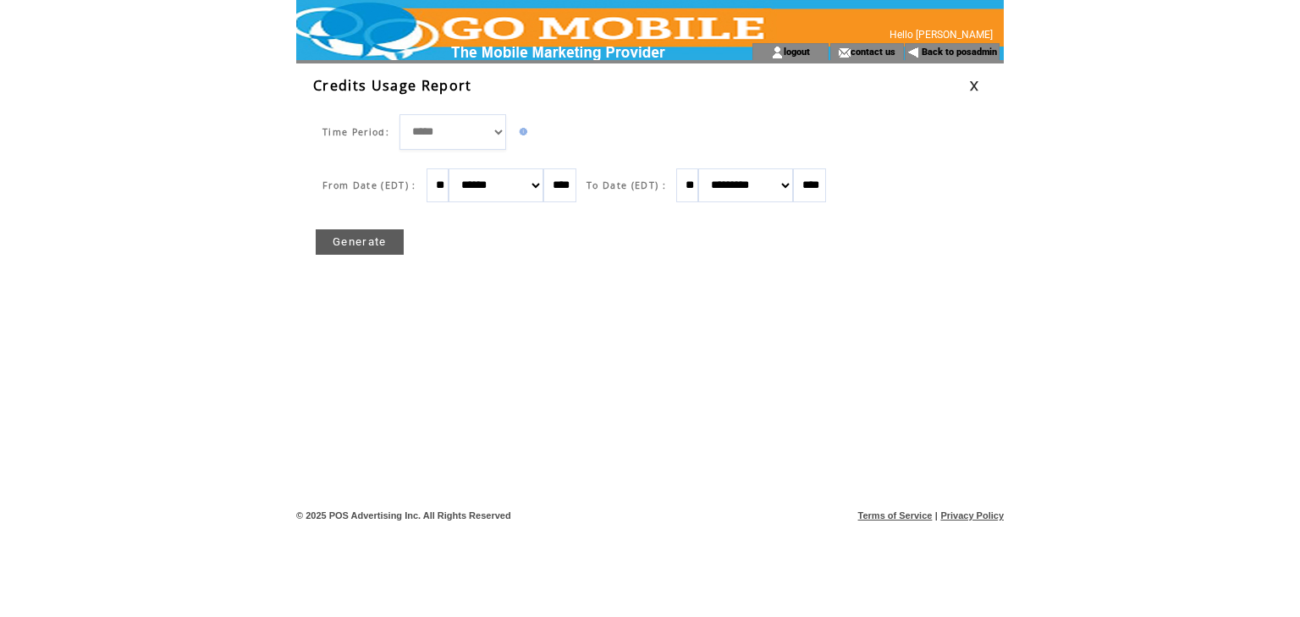
click at [542, 185] on select "******* ******** ***** ***** *** **** **** ****** ********* ******* ******** **…" at bounding box center [496, 185] width 95 height 34
select select "*"
click at [456, 168] on select "******* ******** ***** ***** *** **** **** ****** ********* ******* ******** **…" at bounding box center [496, 185] width 95 height 34
click at [366, 236] on link "Generate" at bounding box center [360, 241] width 88 height 25
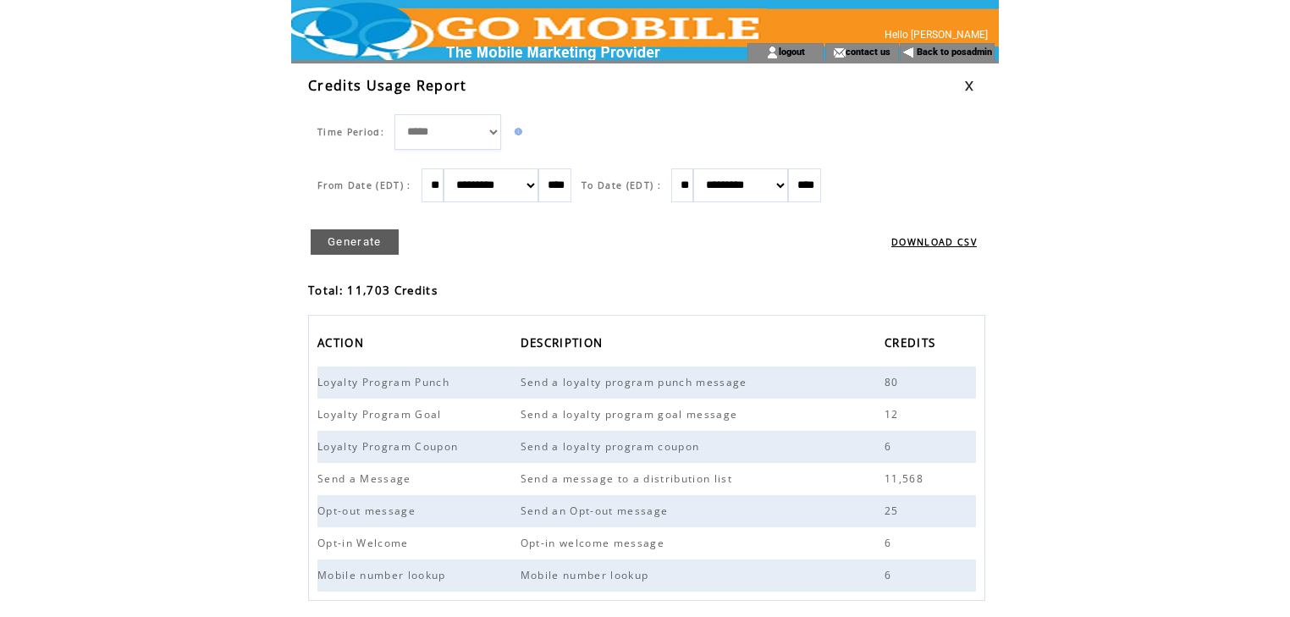
click at [970, 78] on td at bounding box center [981, 85] width 35 height 19
click at [974, 85] on td at bounding box center [981, 85] width 35 height 19
click at [968, 84] on link at bounding box center [969, 85] width 10 height 11
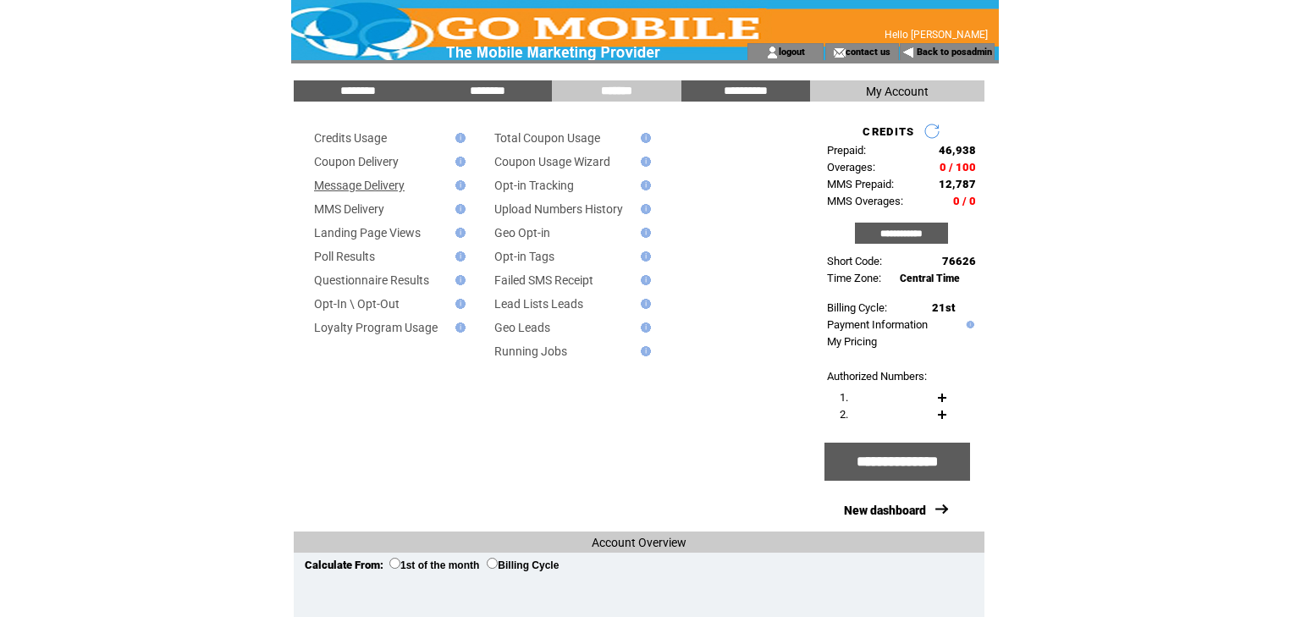
click at [385, 186] on link "Message Delivery" at bounding box center [359, 186] width 91 height 14
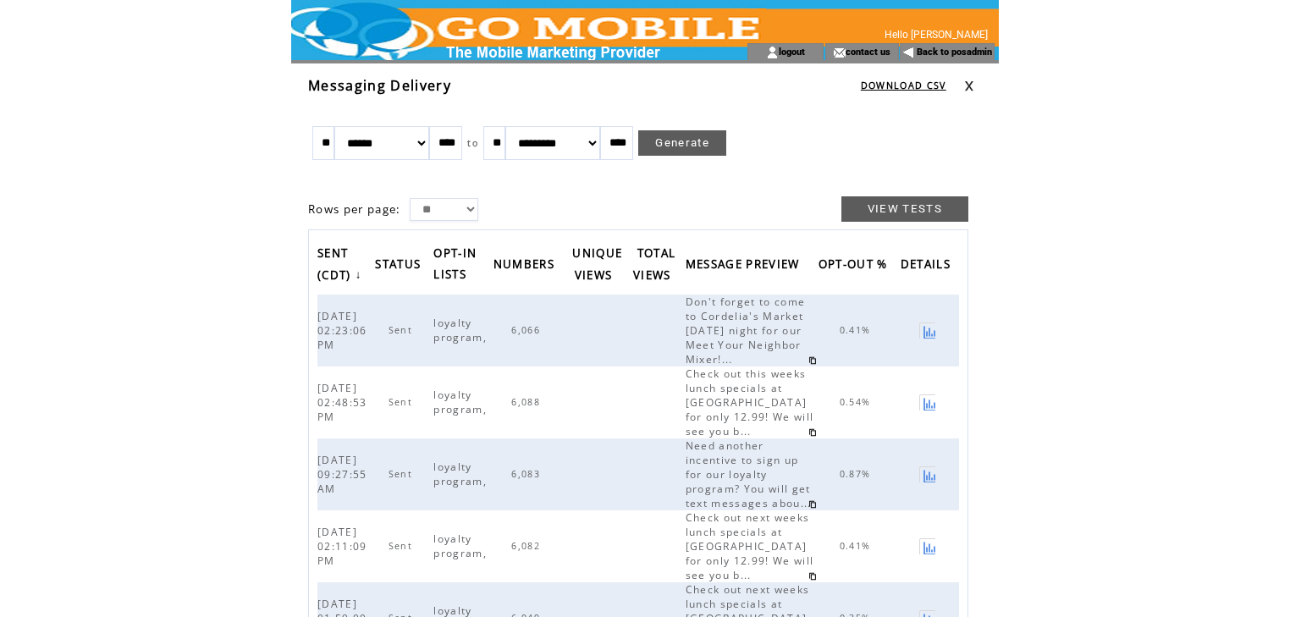
click at [972, 83] on link at bounding box center [969, 85] width 10 height 11
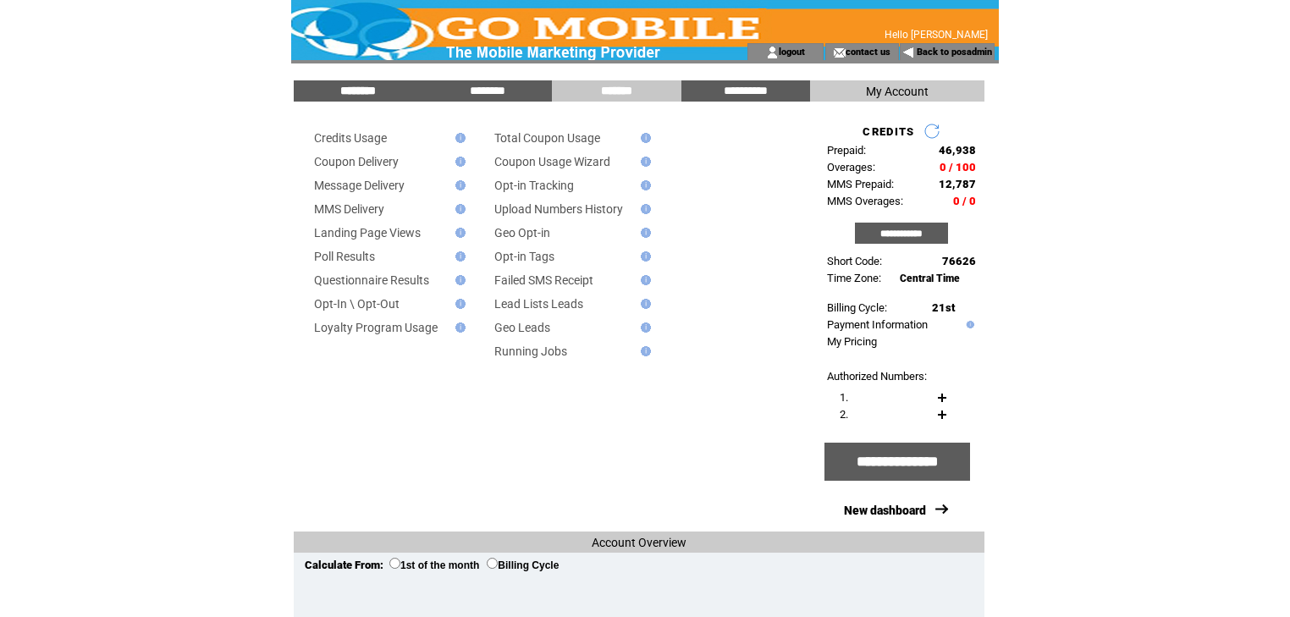
click at [352, 88] on input "********" at bounding box center [358, 91] width 127 height 14
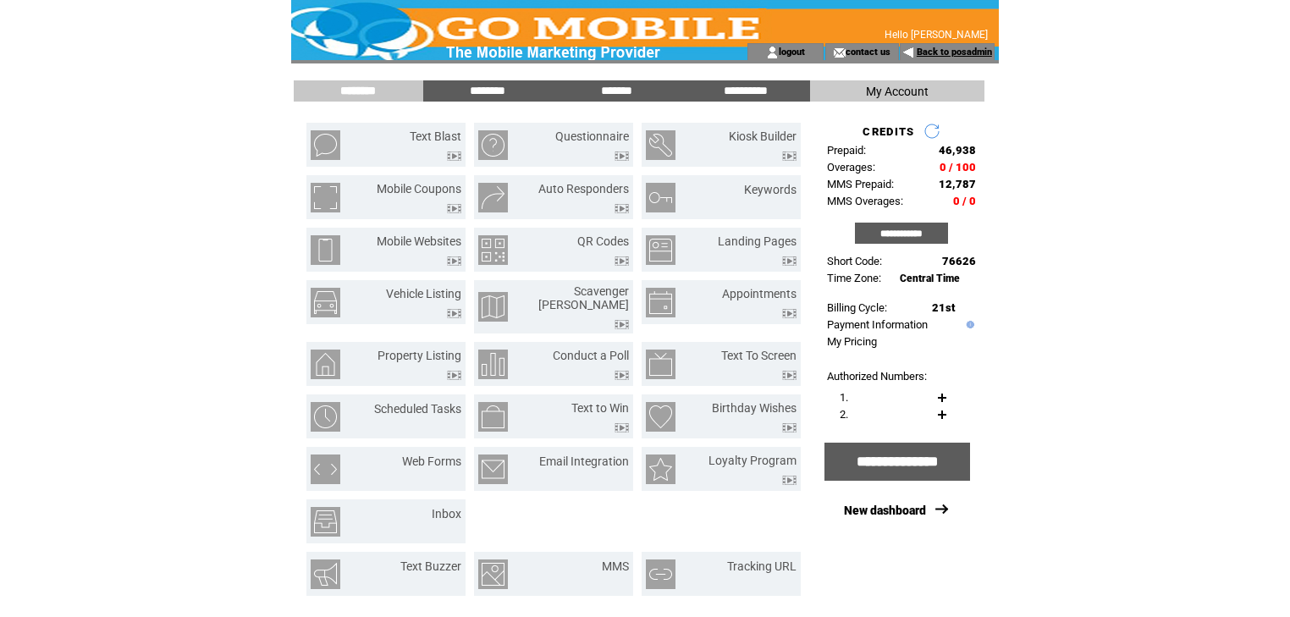
click at [952, 52] on link "Back to posadmin" at bounding box center [954, 52] width 75 height 11
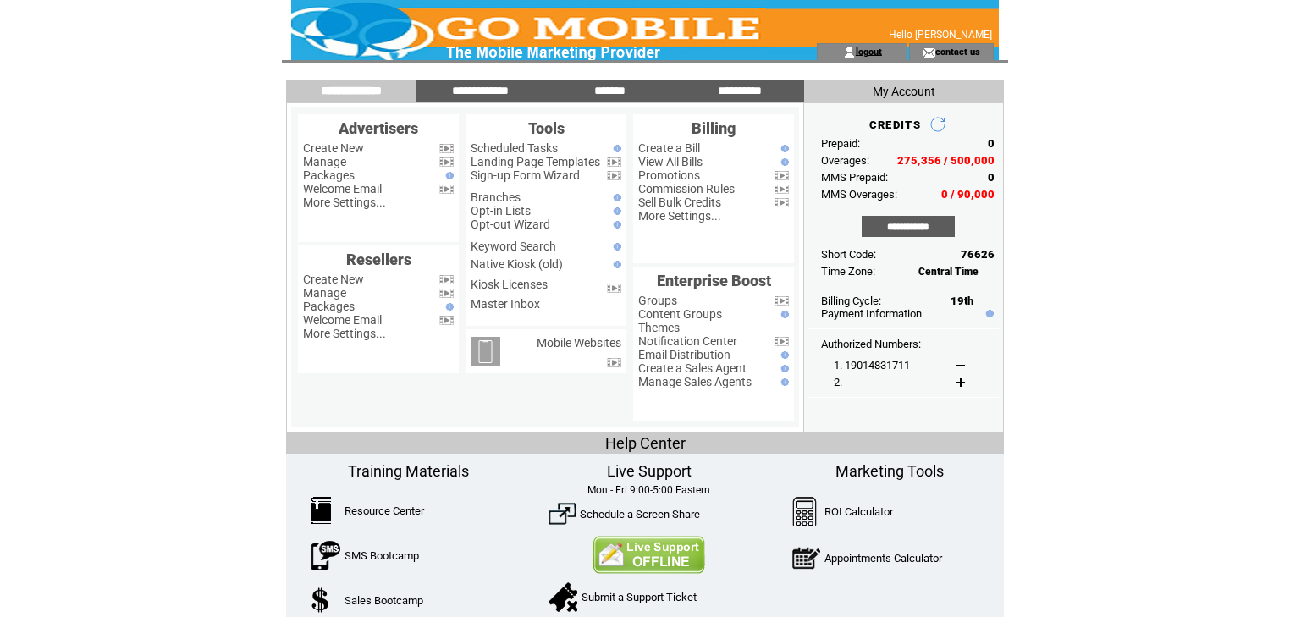
click at [873, 53] on link "logout" at bounding box center [869, 51] width 26 height 11
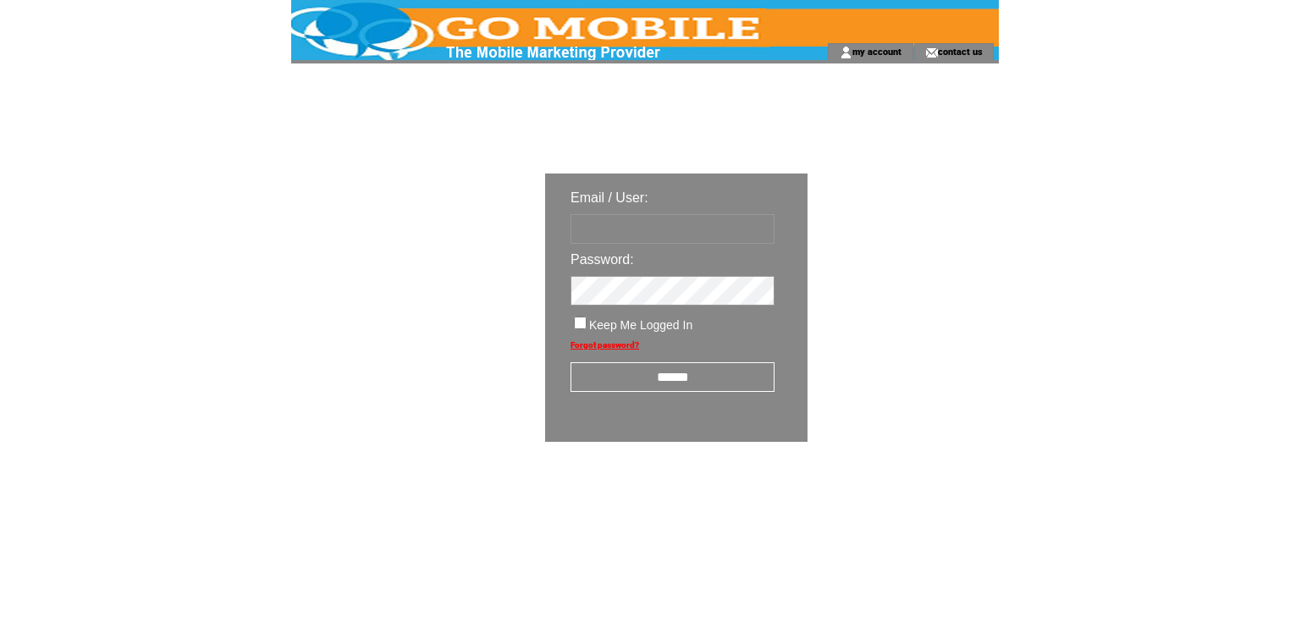
type input "********"
click at [679, 373] on input "******" at bounding box center [673, 377] width 204 height 30
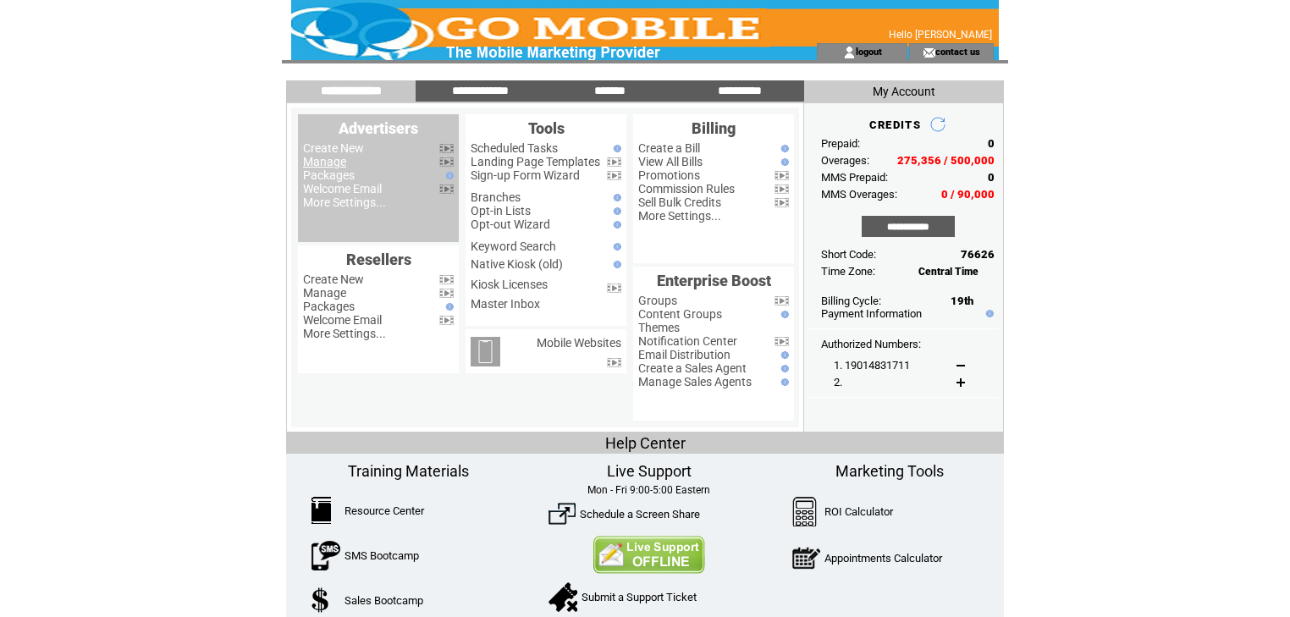
click at [339, 163] on link "Manage" at bounding box center [324, 162] width 43 height 14
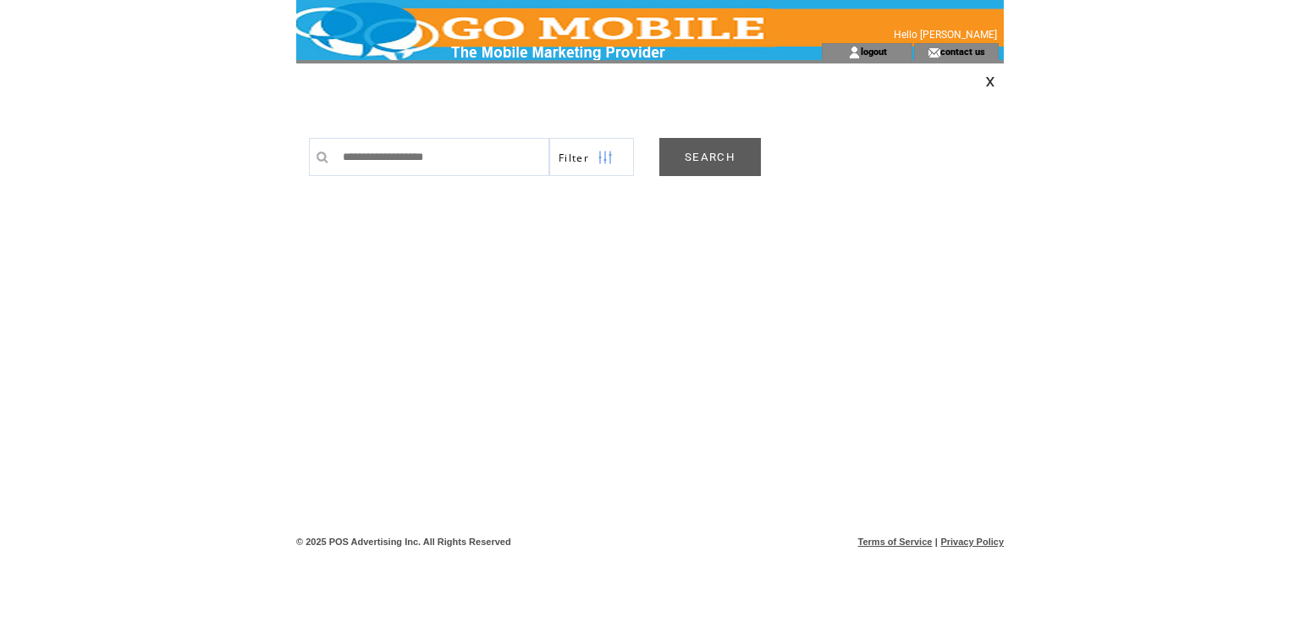
click at [718, 149] on link "SEARCH" at bounding box center [710, 157] width 102 height 38
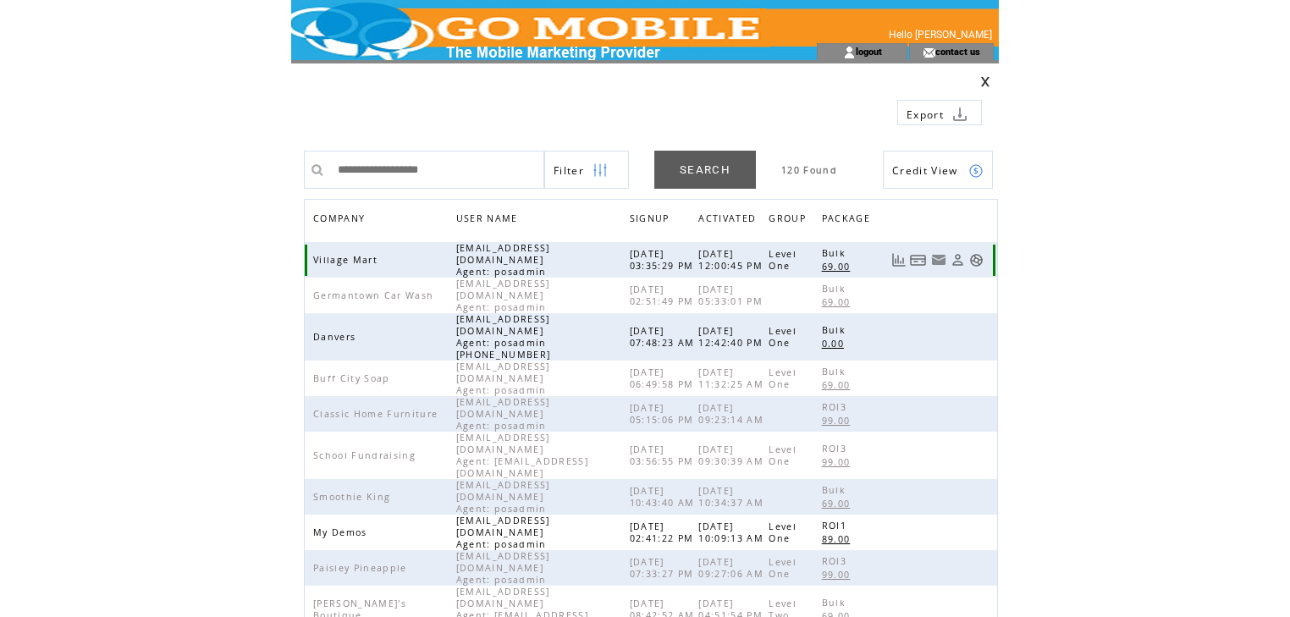
click at [973, 253] on link at bounding box center [976, 260] width 14 height 14
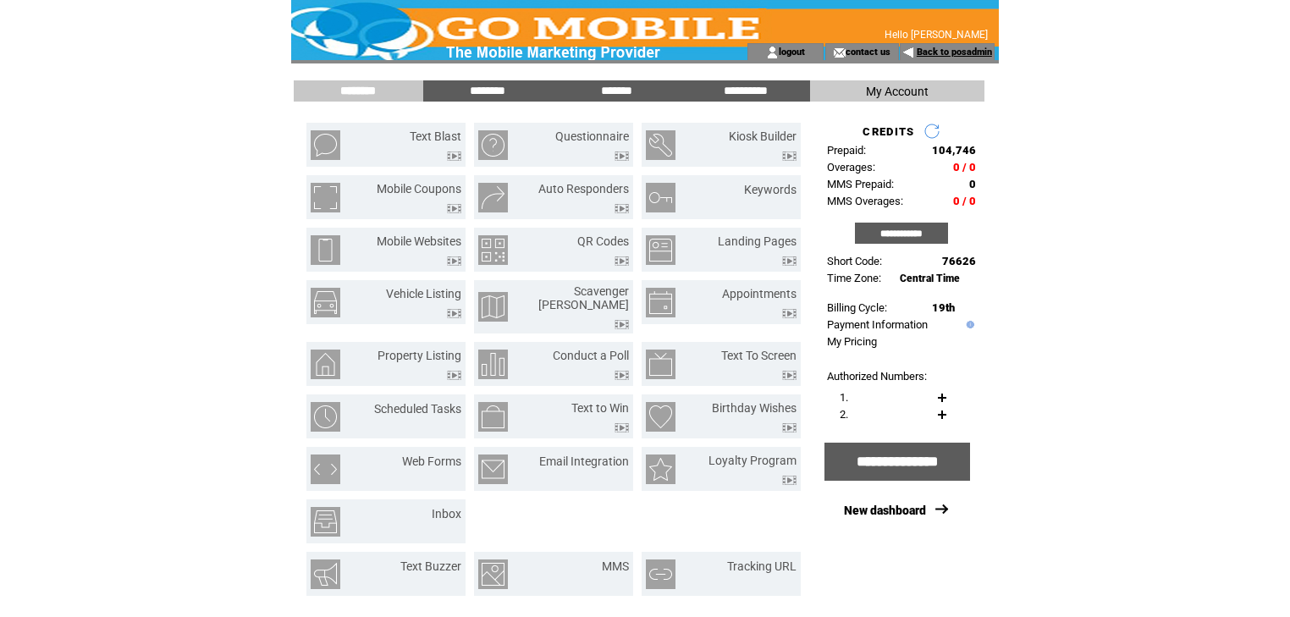
click at [941, 52] on link "Back to posadmin" at bounding box center [954, 52] width 75 height 11
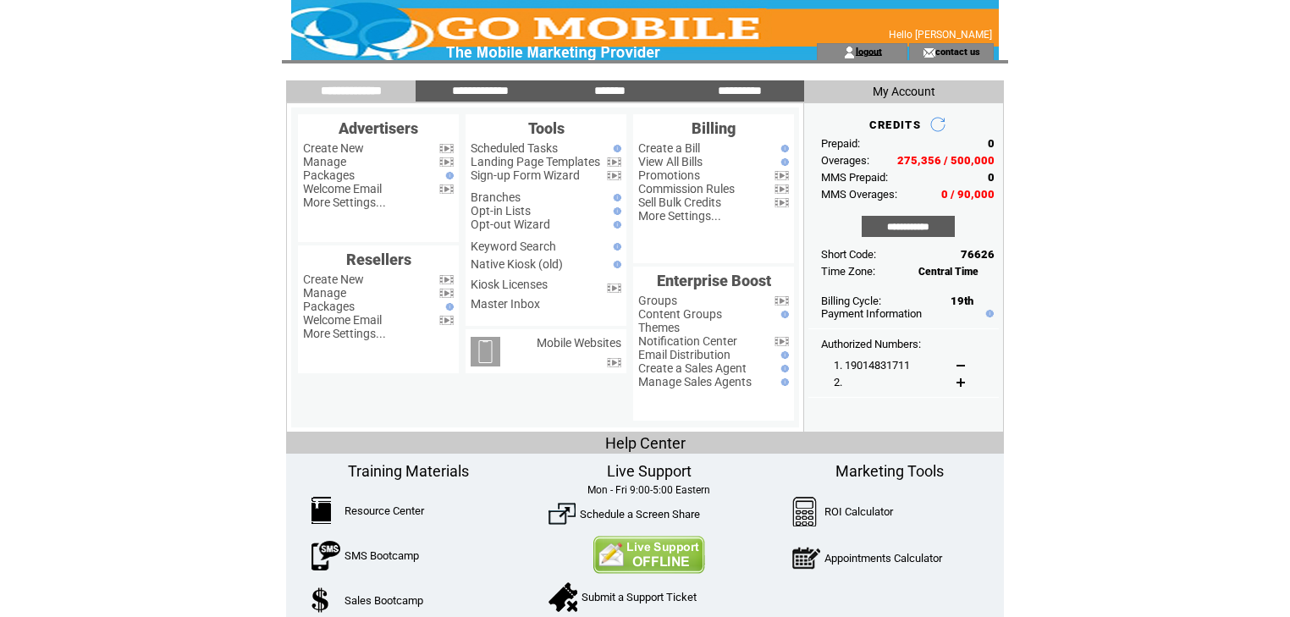
click at [879, 50] on link "logout" at bounding box center [869, 51] width 26 height 11
